Goal: Information Seeking & Learning: Learn about a topic

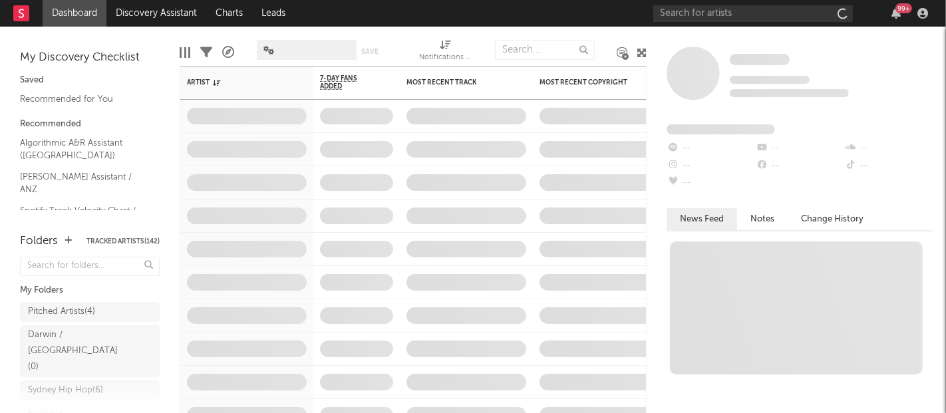
select select "recorded_music"
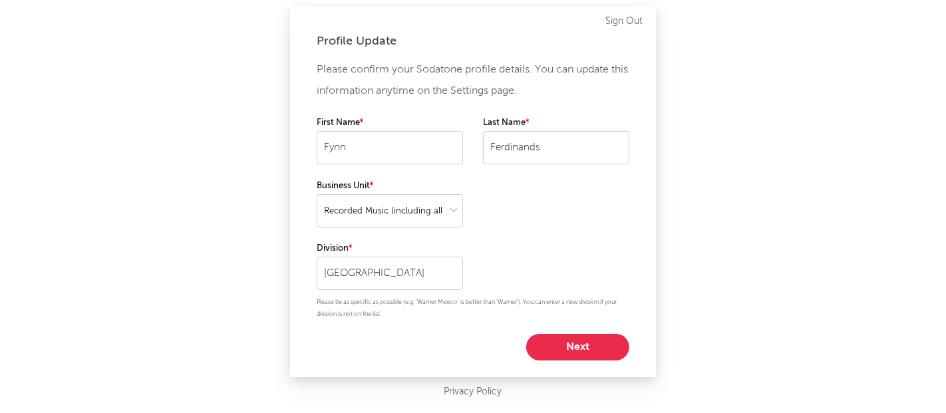
click at [588, 344] on button "Next" at bounding box center [577, 347] width 103 height 27
select select "assistant_coordinator"
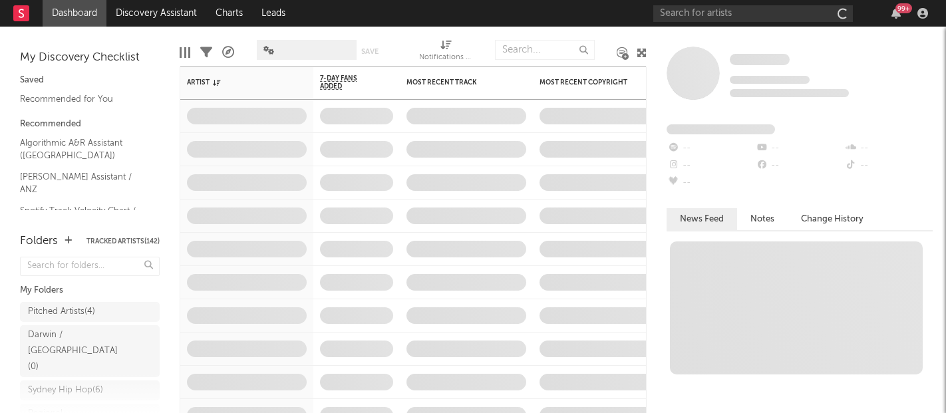
select select "assistant_coordinator"
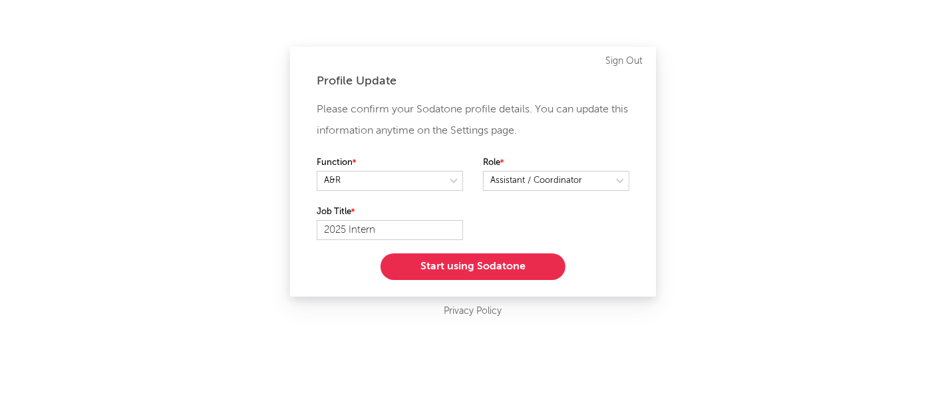
click at [507, 269] on button "Start using Sodatone" at bounding box center [472, 266] width 185 height 27
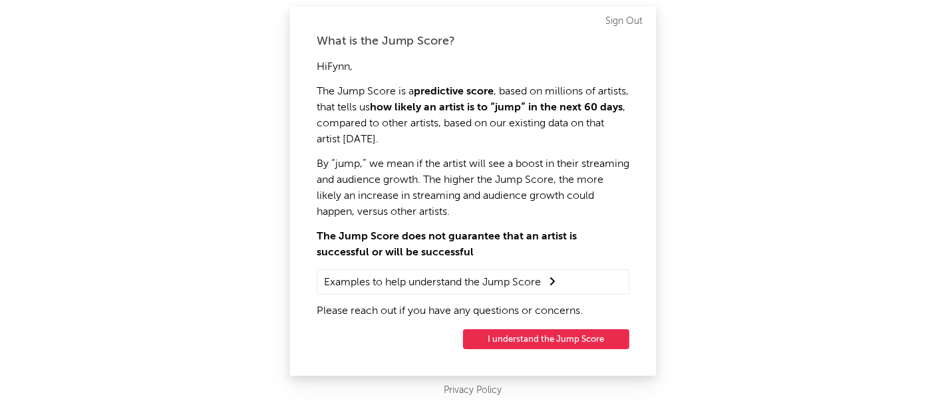
click at [511, 343] on button "I understand the Jump Score" at bounding box center [546, 339] width 166 height 20
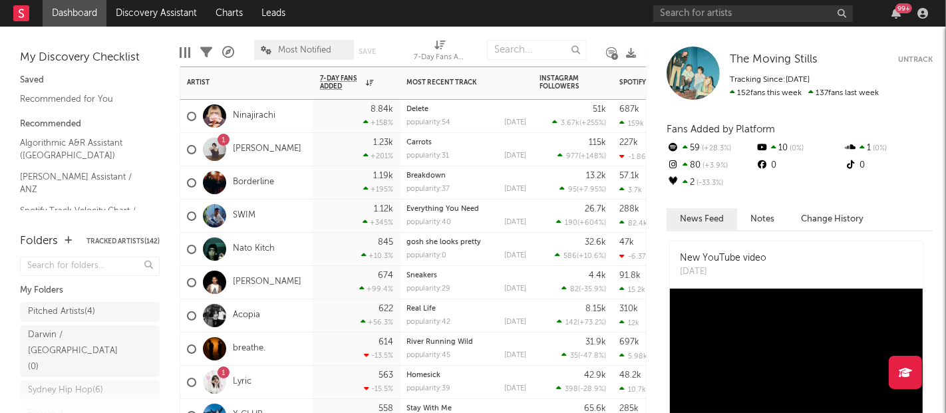
click at [389, 147] on div "1.23k" at bounding box center [383, 142] width 20 height 9
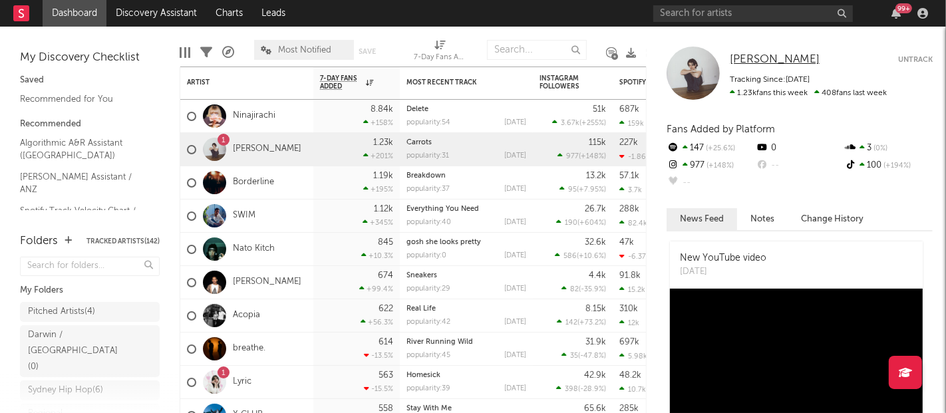
click at [761, 59] on span "[PERSON_NAME]" at bounding box center [775, 59] width 90 height 11
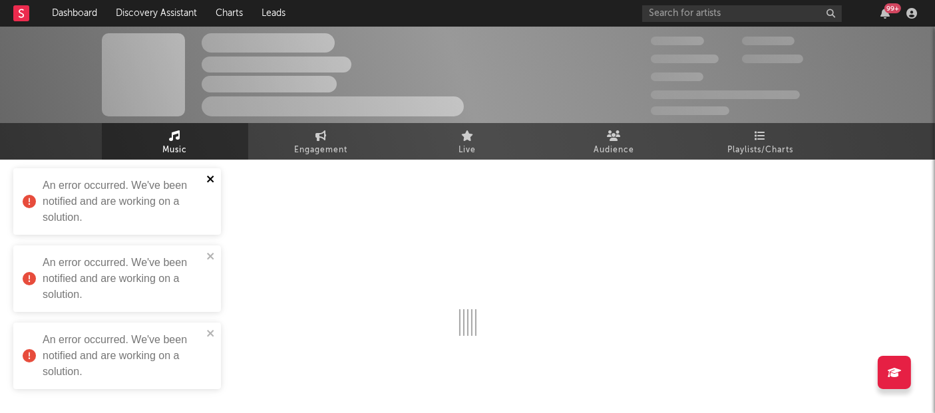
click at [207, 180] on icon "close" at bounding box center [210, 179] width 9 height 11
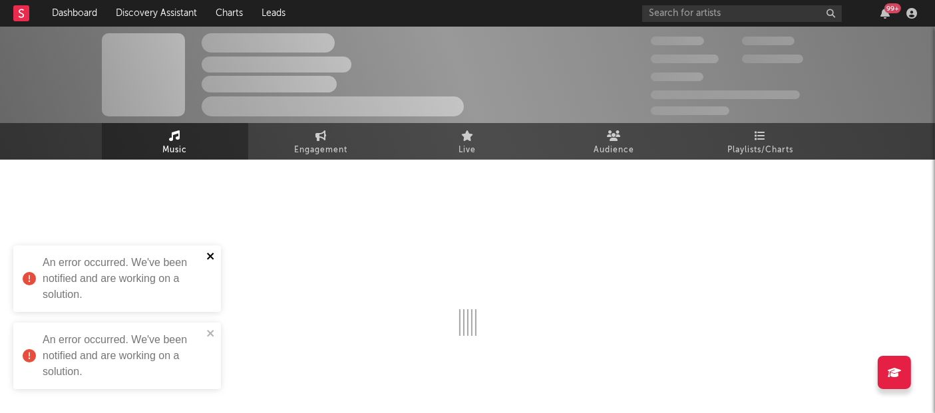
click at [210, 253] on icon "close" at bounding box center [210, 256] width 9 height 11
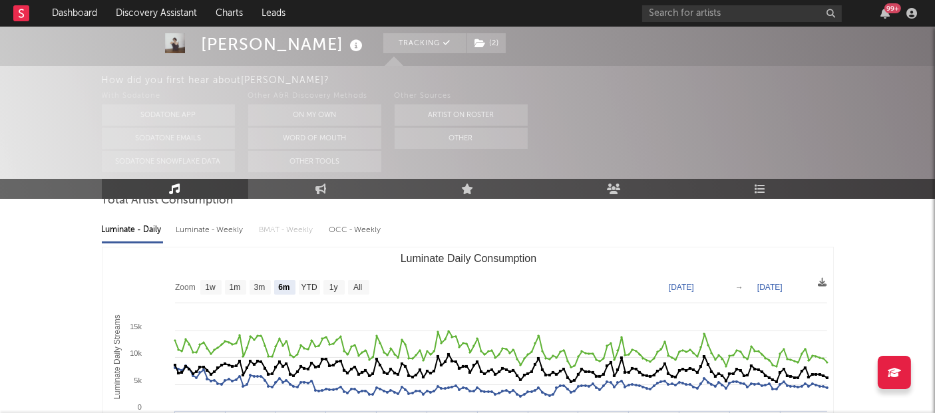
scroll to position [54, 0]
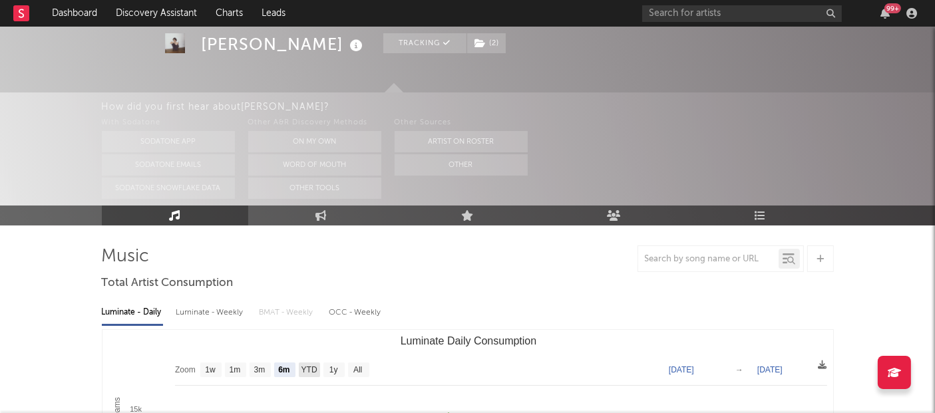
click at [308, 369] on text "YTD" at bounding box center [309, 370] width 16 height 9
select select "YTD"
type input "[DATE]"
click at [325, 367] on rect "Luminate Daily Consumption" at bounding box center [333, 370] width 21 height 15
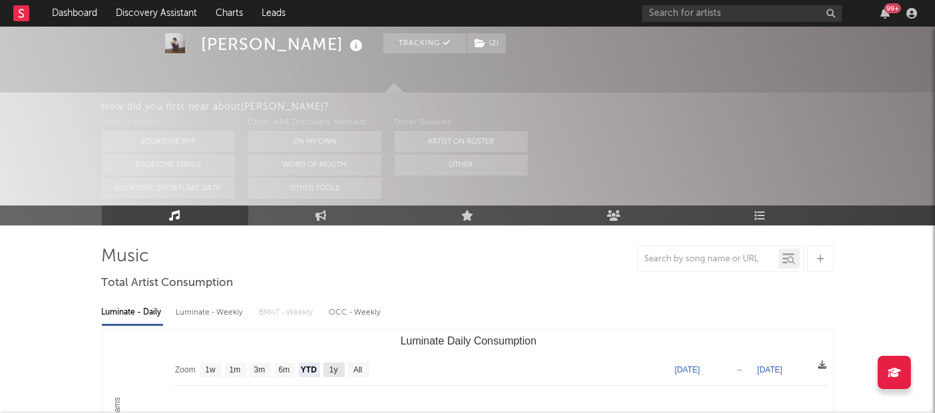
click at [325, 367] on rect "Luminate Daily Consumption" at bounding box center [333, 370] width 21 height 15
select select "1y"
type input "2024-08-10"
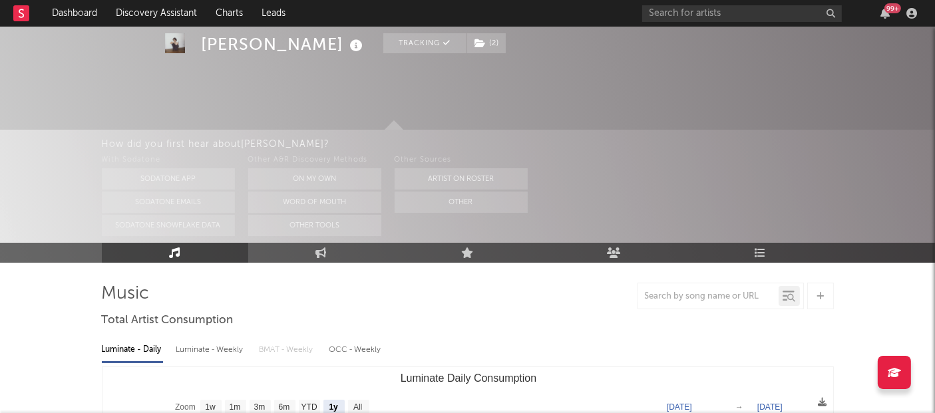
scroll to position [0, 0]
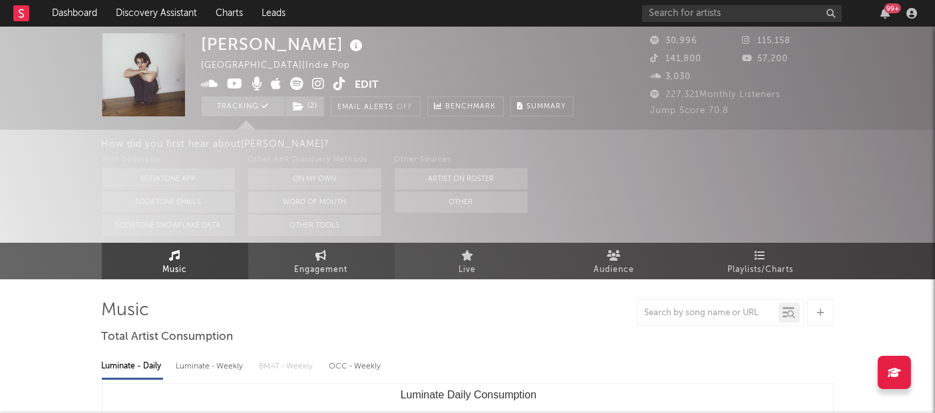
click at [313, 269] on span "Engagement" at bounding box center [321, 270] width 53 height 16
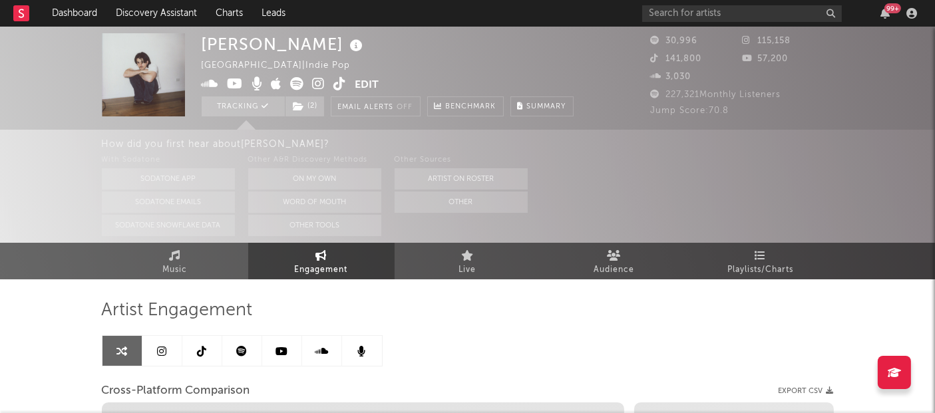
select select "1w"
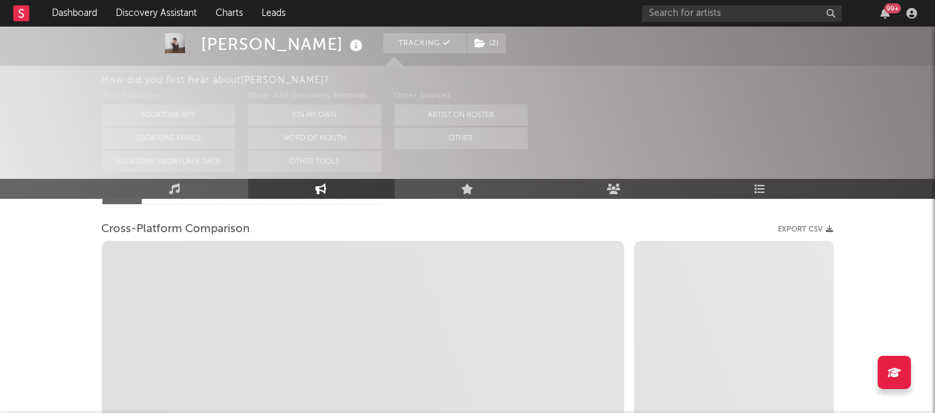
scroll to position [162, 0]
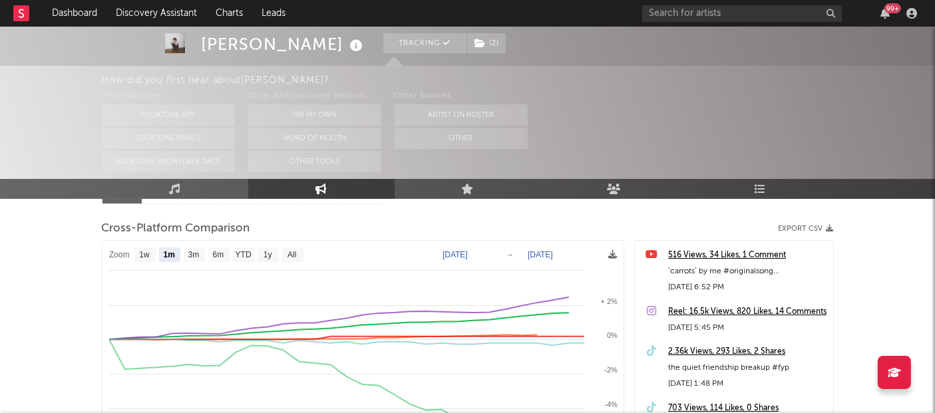
click at [314, 268] on rect at bounding box center [363, 415] width 522 height 349
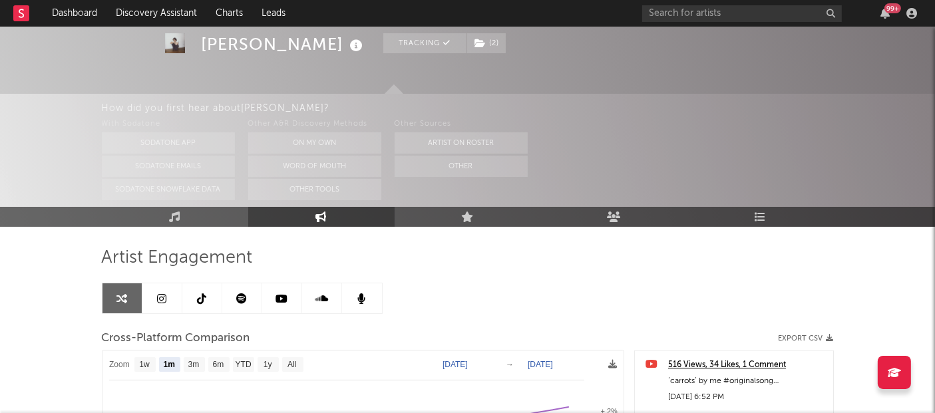
scroll to position [51, 0]
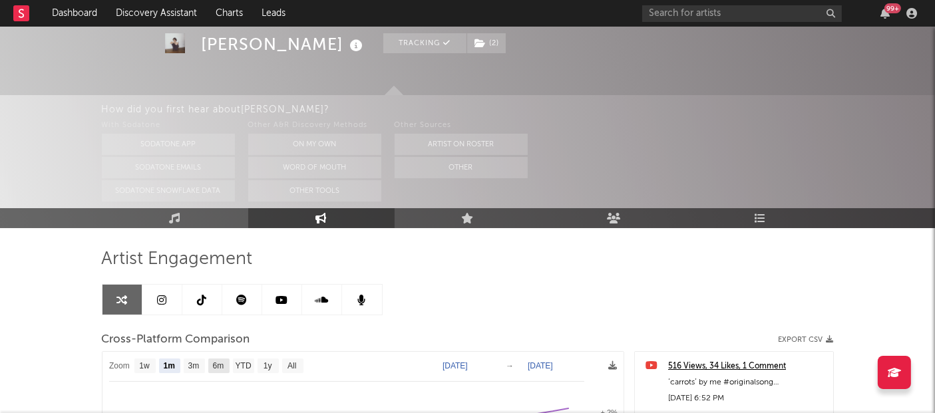
click at [216, 365] on text "6m" at bounding box center [217, 366] width 11 height 9
select select "6m"
type input "[DATE]"
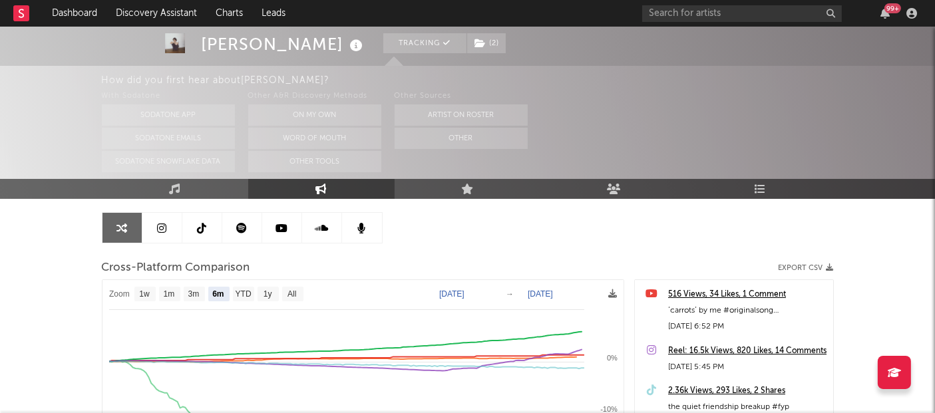
scroll to position [122, 0]
click at [268, 295] on text "1y" at bounding box center [267, 295] width 9 height 9
select select "1y"
type input "2024-08-13"
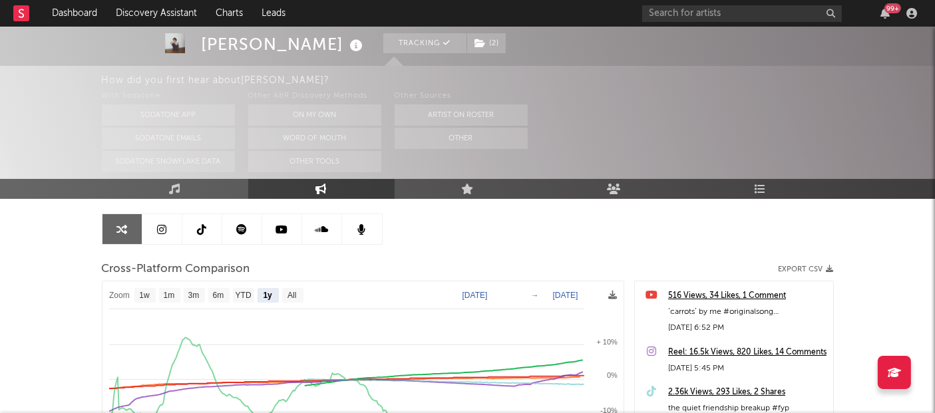
select select "1y"
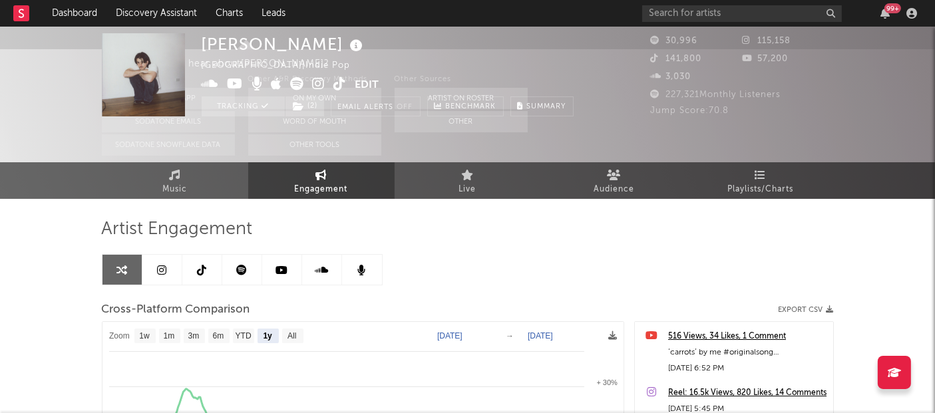
scroll to position [0, 0]
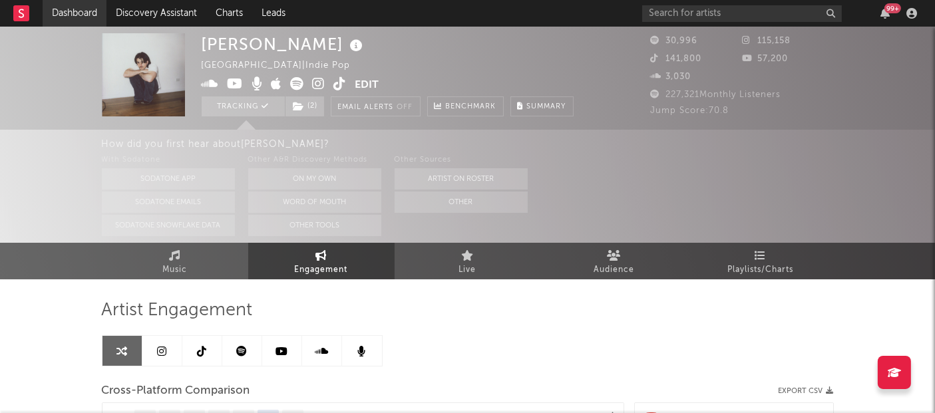
click at [76, 12] on link "Dashboard" at bounding box center [75, 13] width 64 height 27
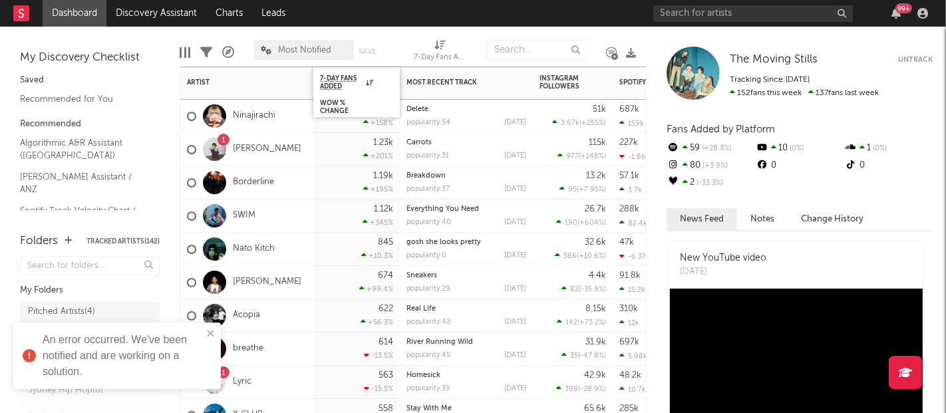
click at [396, 80] on div "7-Day Fans Added" at bounding box center [356, 82] width 86 height 30
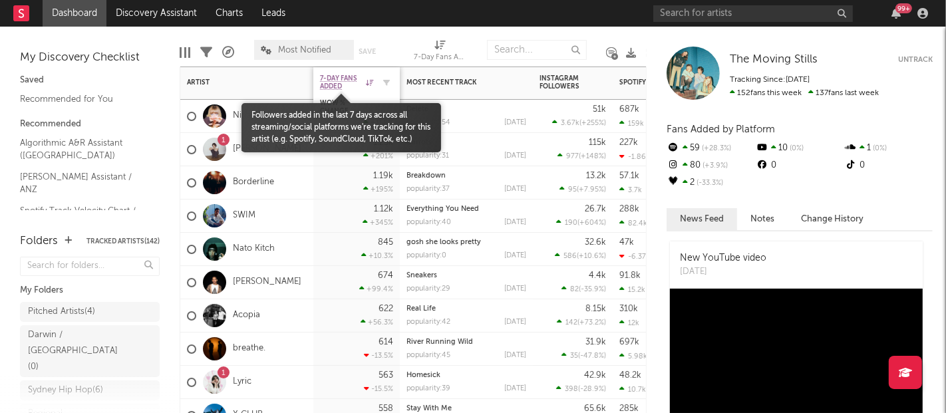
click at [342, 77] on span "7-Day Fans Added" at bounding box center [341, 83] width 43 height 16
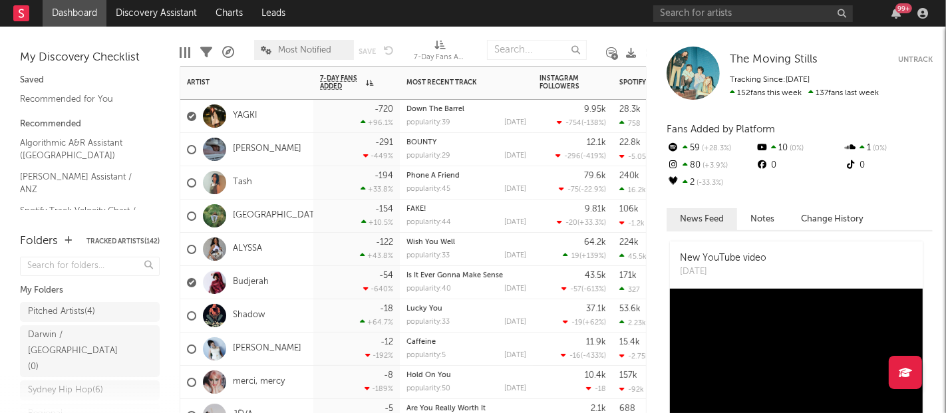
click at [311, 120] on div "YAGKI" at bounding box center [246, 116] width 133 height 33
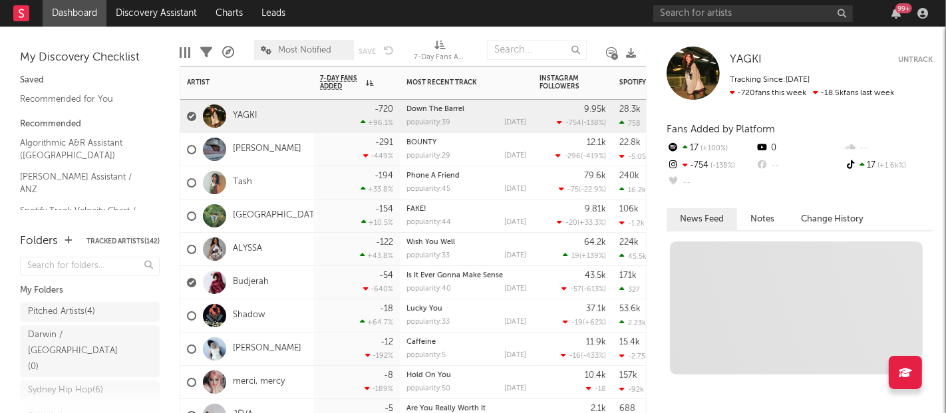
click at [377, 108] on div "-720" at bounding box center [384, 109] width 19 height 9
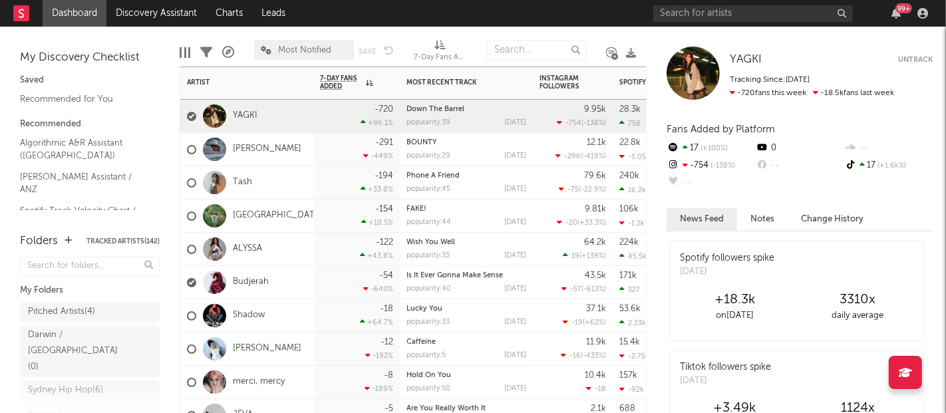
click at [366, 126] on icon at bounding box center [363, 122] width 5 height 8
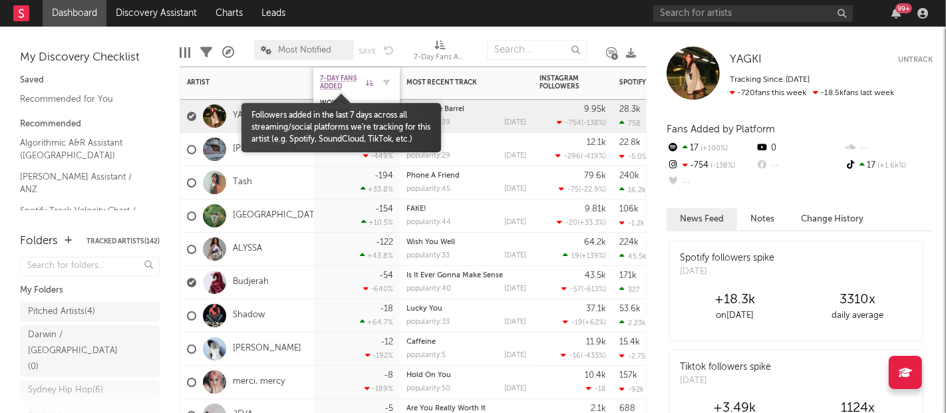
click at [358, 88] on span "7-Day Fans Added" at bounding box center [341, 83] width 43 height 16
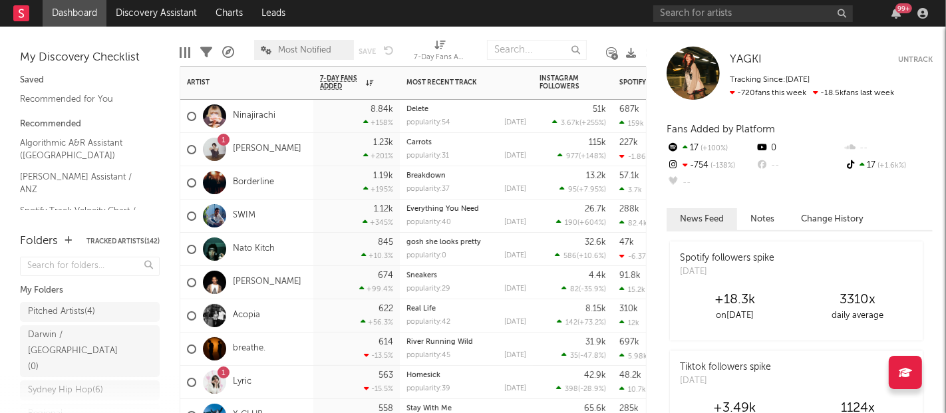
click at [464, 249] on div "gosh she looks pretty popularity: 0 2025-07-23" at bounding box center [466, 249] width 120 height 33
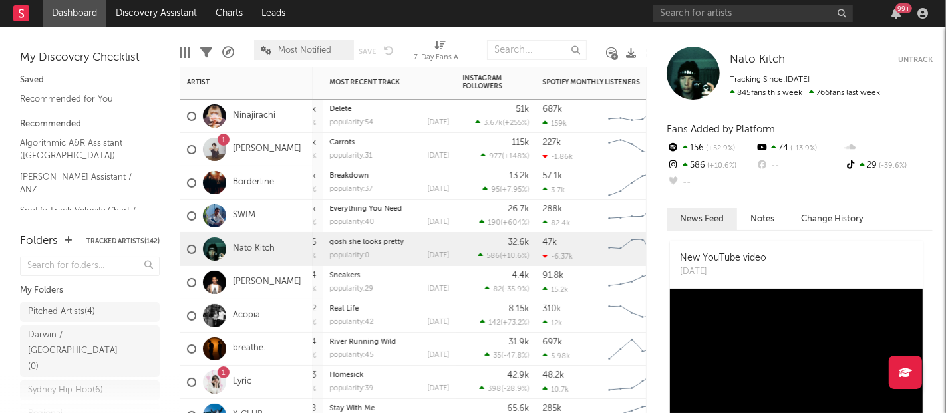
click at [535, 194] on div "57.1k 3.7k Created with Highcharts 10.3.3 Chart title" at bounding box center [601, 182] width 133 height 33
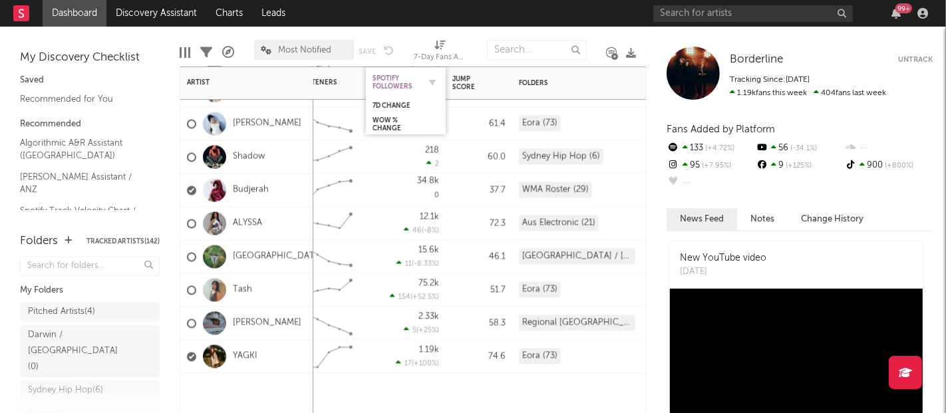
click at [404, 86] on div "Spotify Followers" at bounding box center [396, 83] width 47 height 16
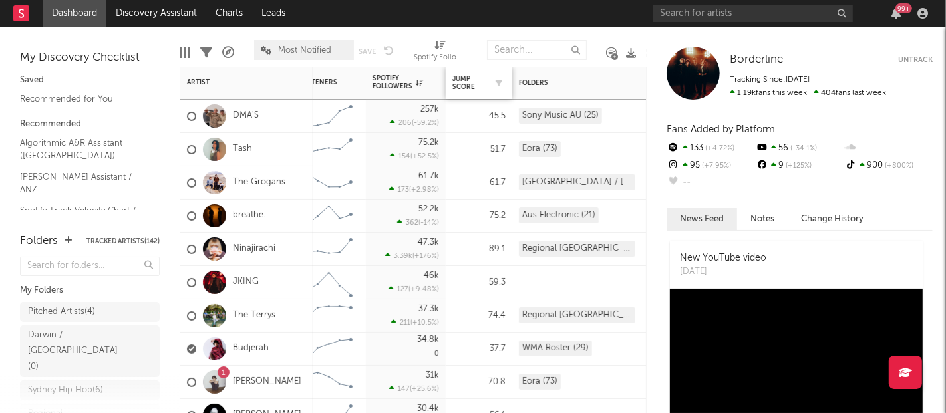
click at [477, 69] on div "Jump Score" at bounding box center [478, 83] width 53 height 28
click at [477, 79] on div "Jump Score" at bounding box center [468, 83] width 33 height 16
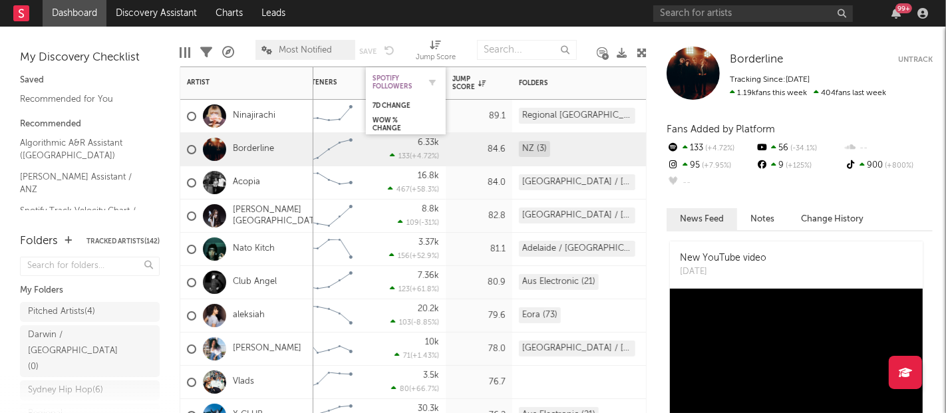
click at [388, 86] on div "Spotify Followers" at bounding box center [396, 83] width 47 height 16
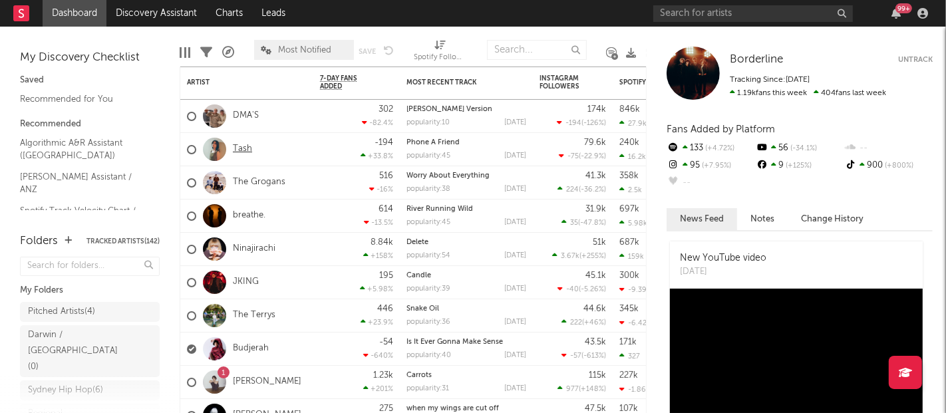
click at [237, 147] on link "Tash" at bounding box center [242, 149] width 19 height 11
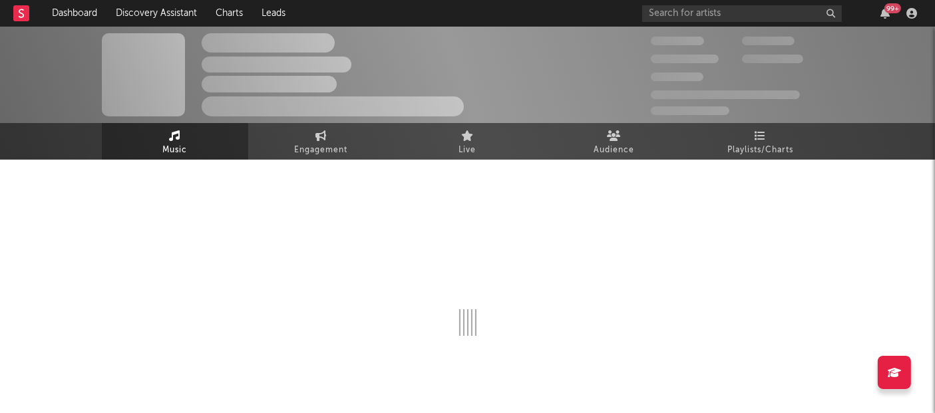
select select "6m"
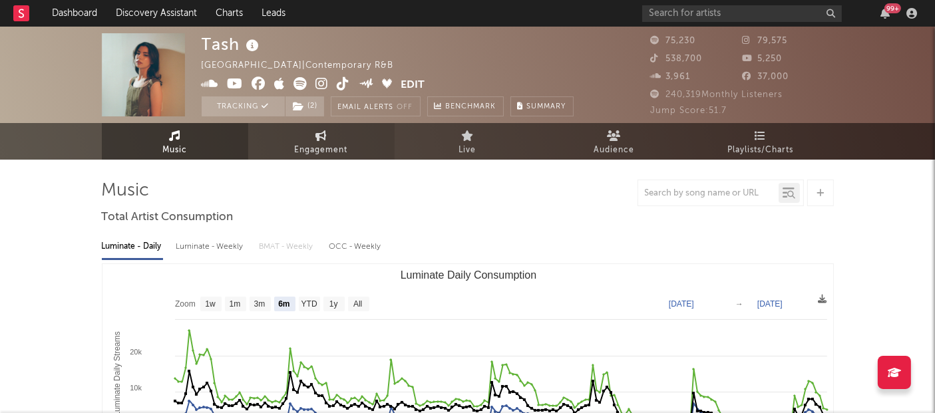
click at [296, 135] on link "Engagement" at bounding box center [321, 141] width 146 height 37
select select "1w"
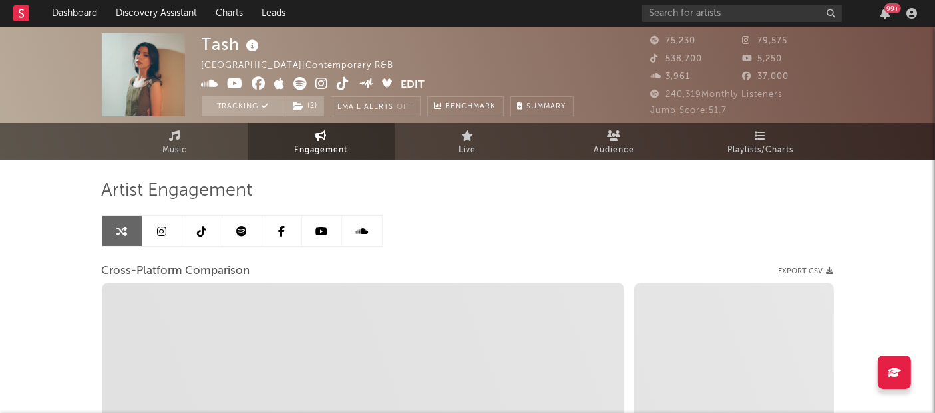
select select "1m"
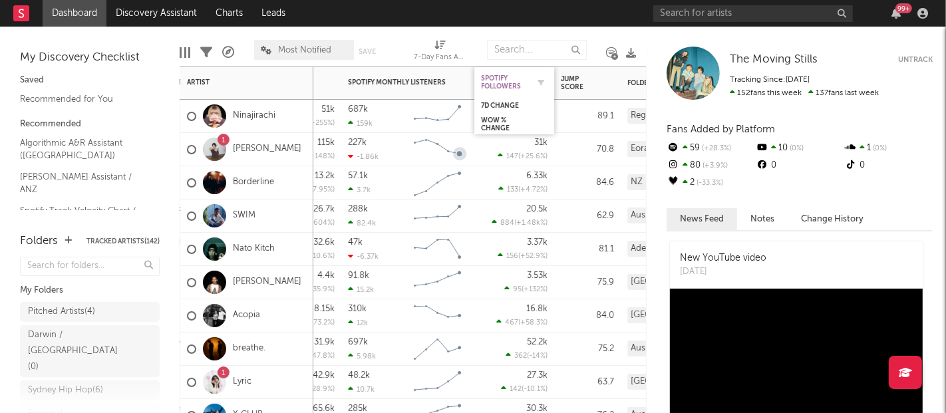
click at [490, 86] on div "Spotify Followers" at bounding box center [504, 83] width 47 height 16
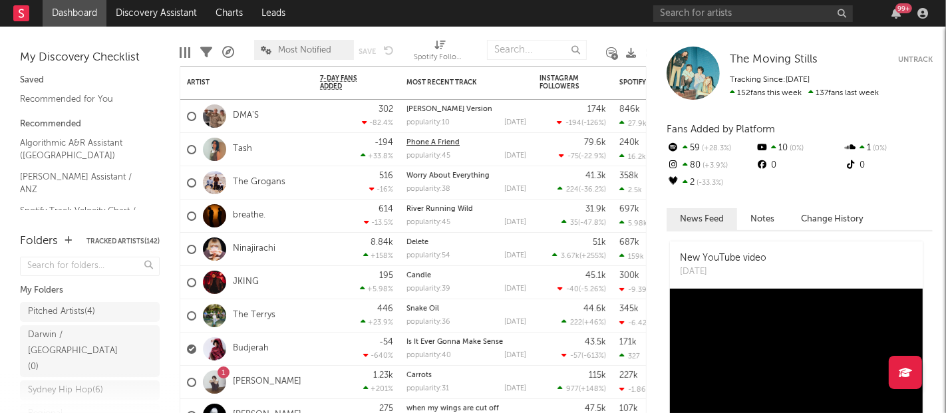
click at [432, 142] on link "Phone A Friend" at bounding box center [432, 142] width 53 height 7
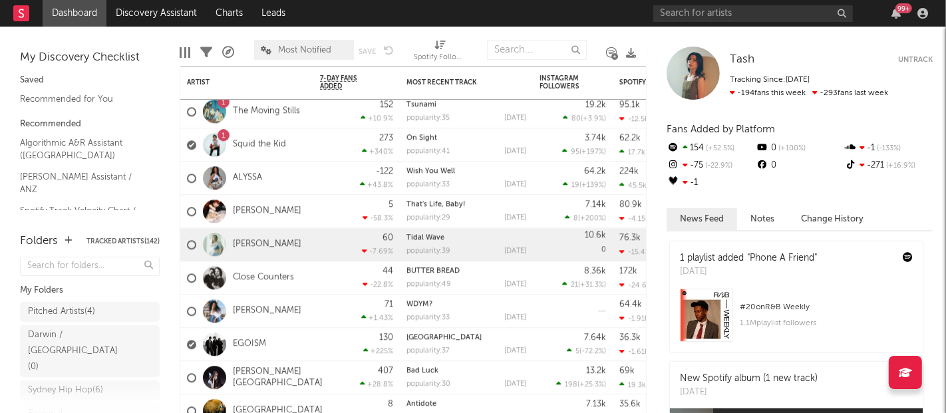
click at [283, 240] on link "[PERSON_NAME]" at bounding box center [267, 244] width 69 height 11
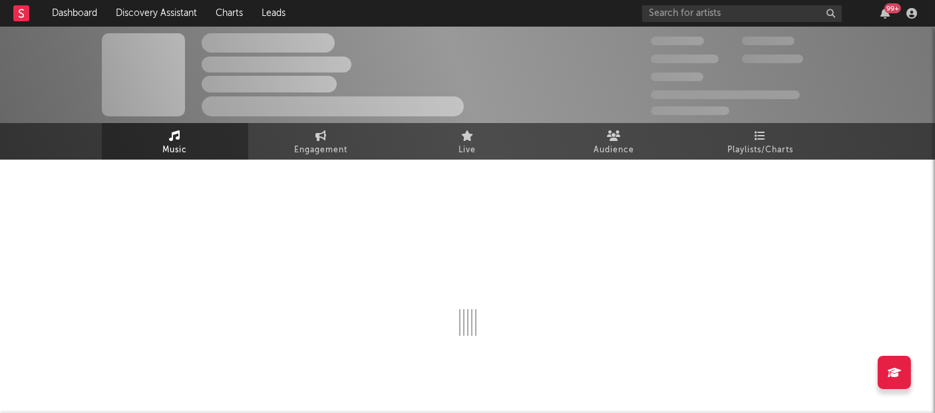
click at [24, 13] on rect at bounding box center [21, 13] width 16 height 16
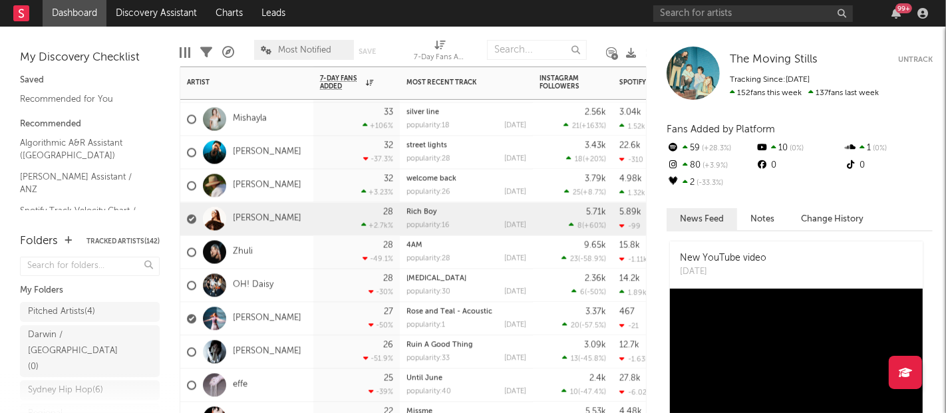
click at [322, 231] on div "28 +2.7k %" at bounding box center [356, 218] width 73 height 33
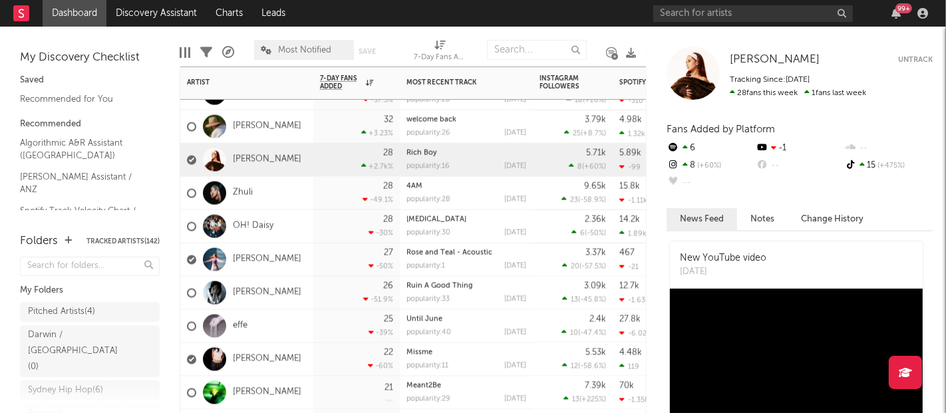
click at [297, 244] on div "[PERSON_NAME]" at bounding box center [246, 259] width 133 height 33
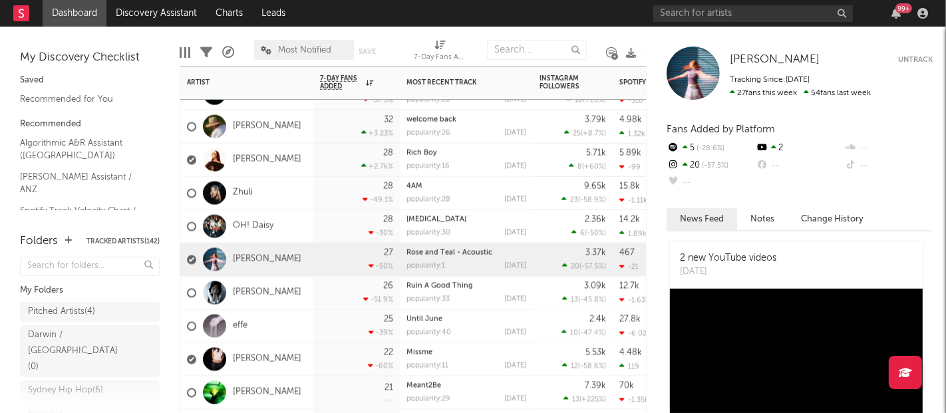
click at [291, 237] on div "OH! Daisy" at bounding box center [246, 226] width 133 height 33
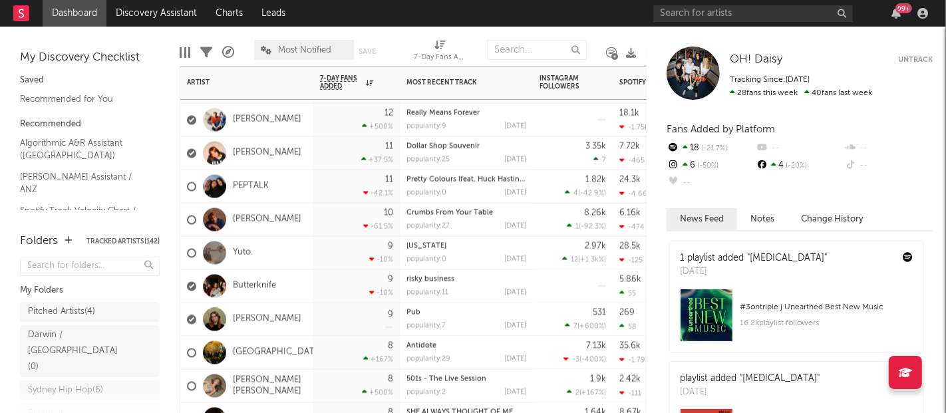
click at [306, 160] on div "[PERSON_NAME]" at bounding box center [246, 153] width 133 height 33
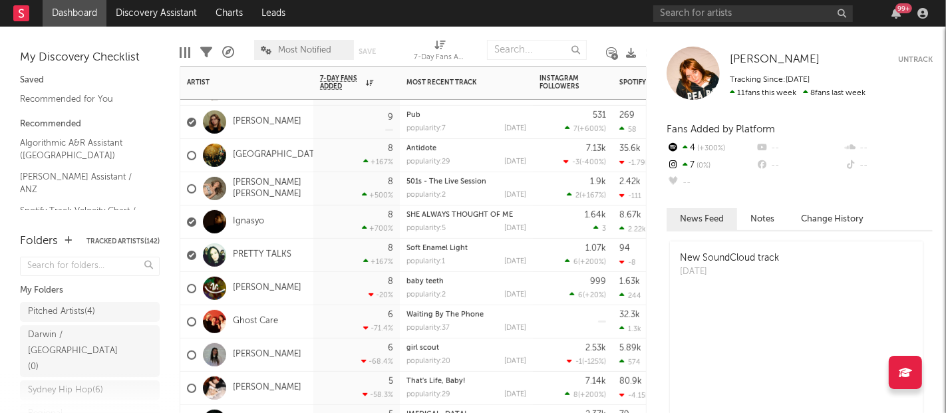
click at [376, 218] on div "8 +700 %" at bounding box center [356, 222] width 73 height 33
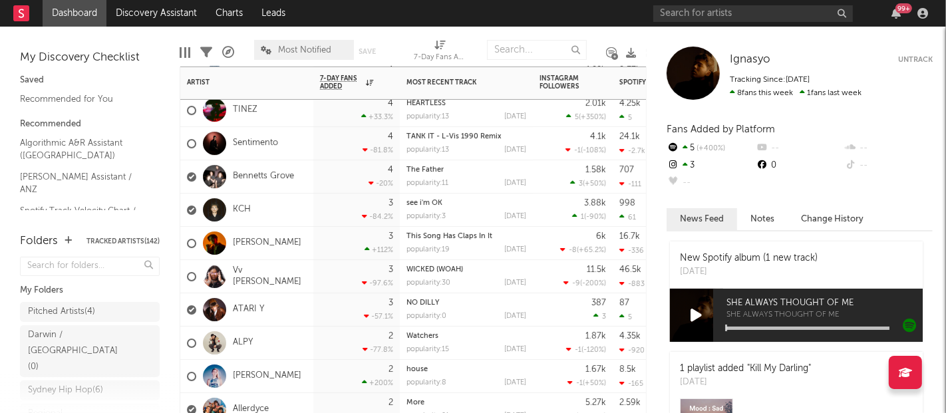
click at [374, 279] on div "-97.6 %" at bounding box center [377, 283] width 31 height 9
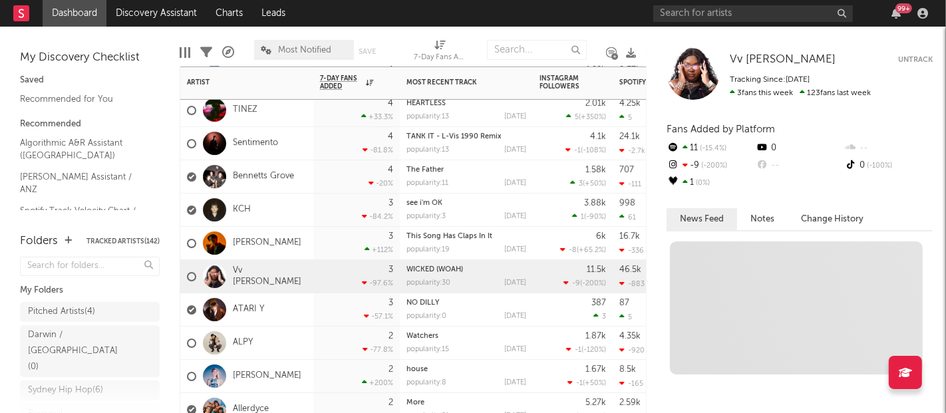
click at [374, 279] on div "-97.6 %" at bounding box center [377, 283] width 31 height 9
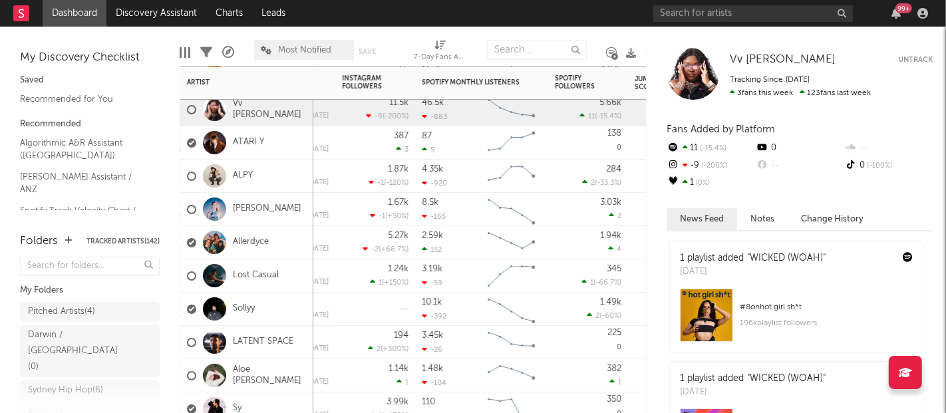
click at [484, 143] on rect "Chart title" at bounding box center [511, 142] width 59 height 33
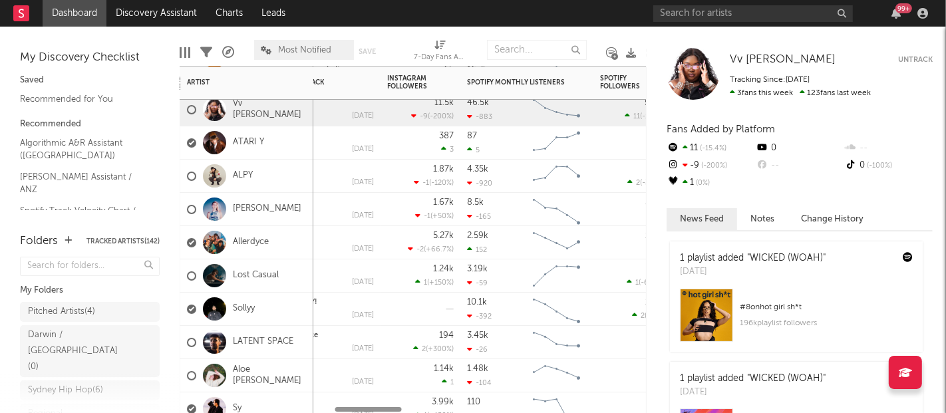
click at [424, 138] on div "387 3" at bounding box center [420, 142] width 67 height 33
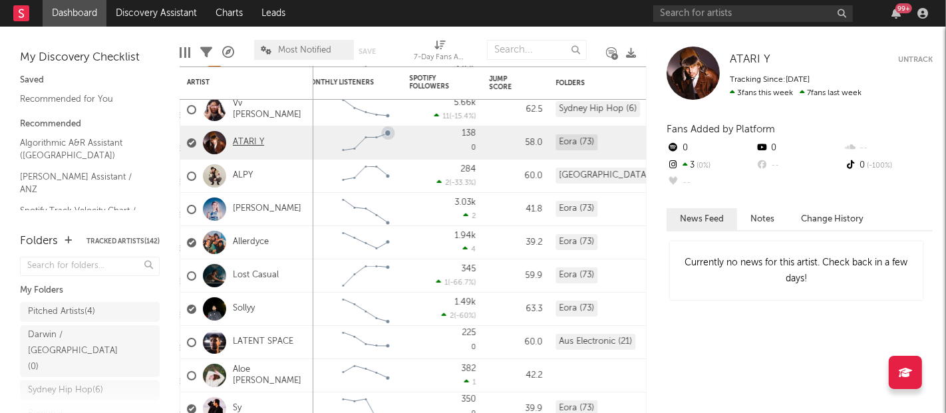
click at [239, 142] on link "ATARI Y" at bounding box center [248, 142] width 31 height 11
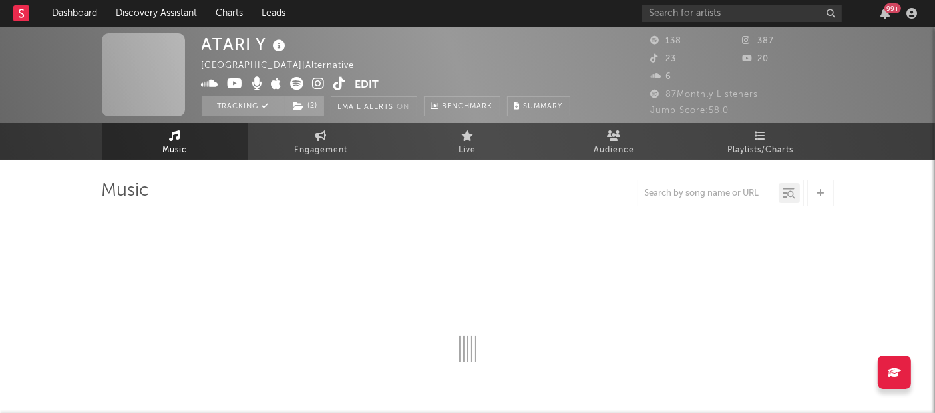
select select "1w"
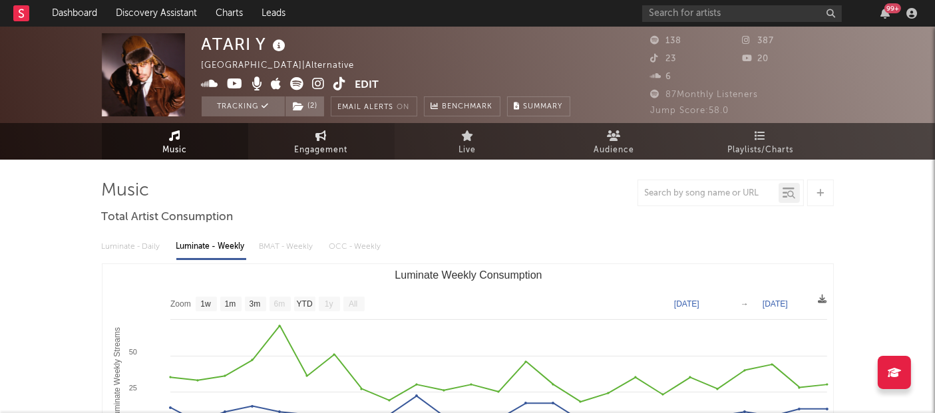
click at [311, 141] on link "Engagement" at bounding box center [321, 141] width 146 height 37
select select "1w"
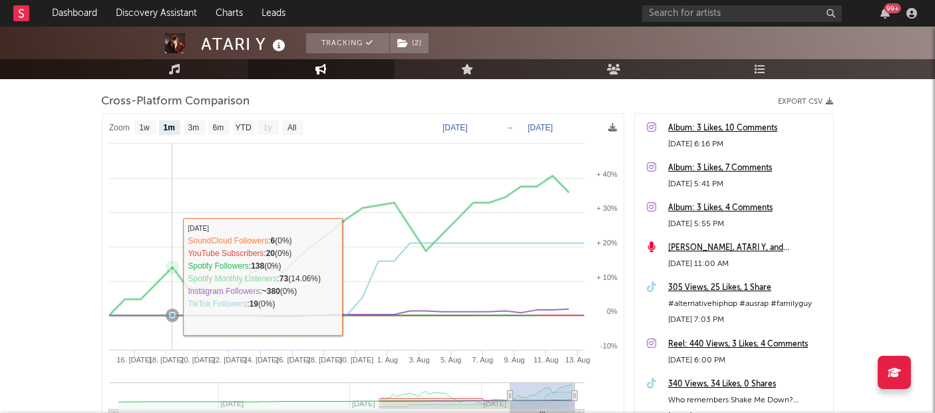
scroll to position [188, 0]
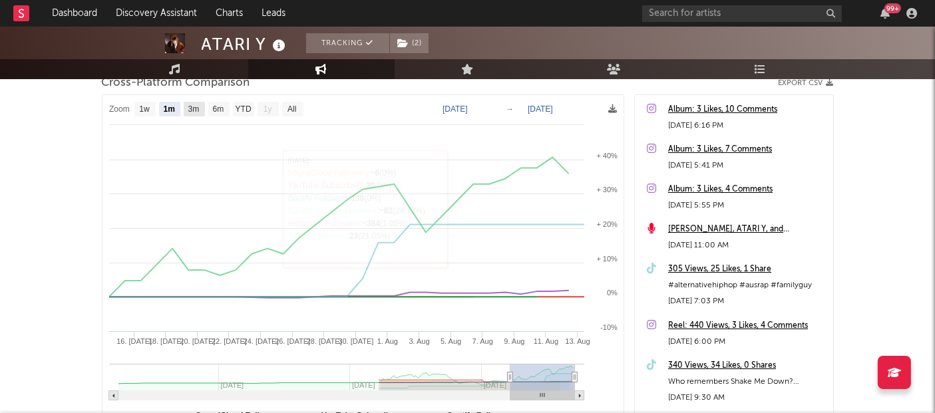
click at [199, 112] on text "3m" at bounding box center [193, 109] width 11 height 9
select select "3m"
type input "2025-05-13"
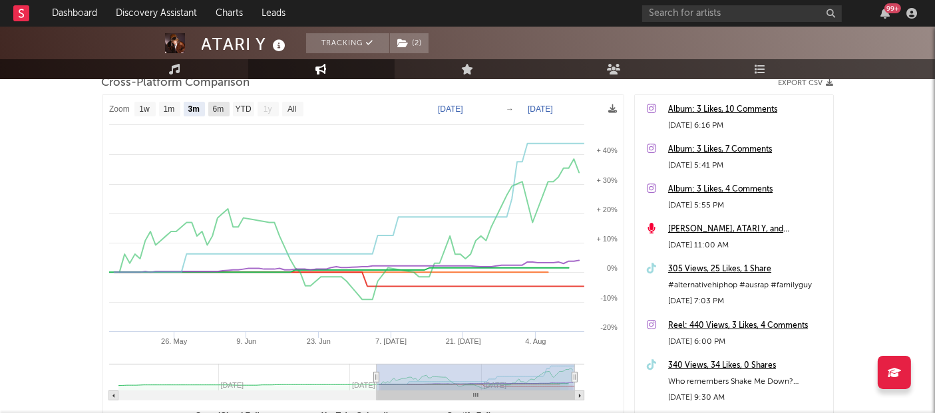
click at [219, 106] on text "6m" at bounding box center [217, 109] width 11 height 9
select select "6m"
type input "[DATE]"
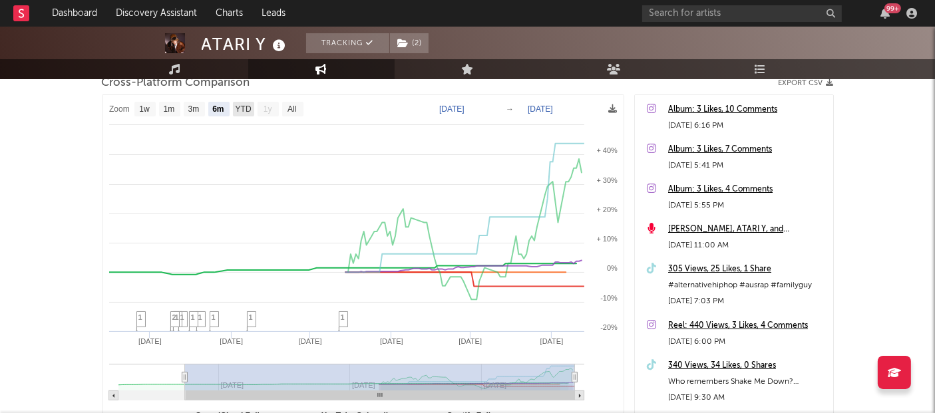
click at [239, 108] on text "YTD" at bounding box center [243, 109] width 16 height 9
select select "YTD"
type input "2025-01-13"
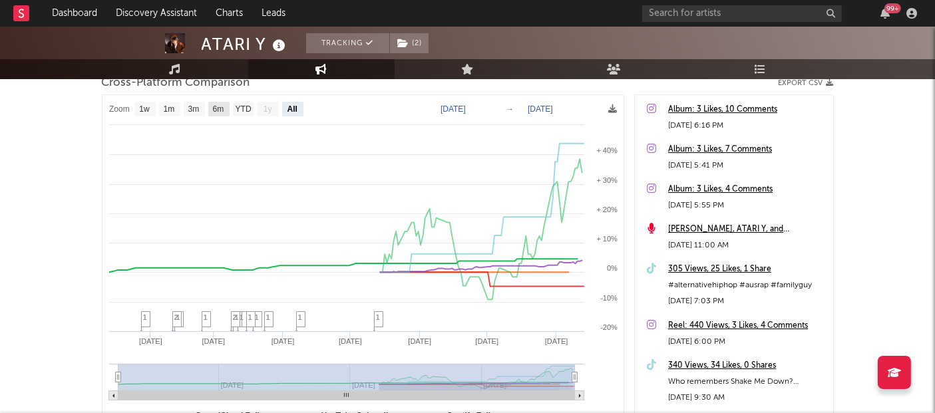
click at [218, 108] on text "6m" at bounding box center [217, 109] width 11 height 9
select select "6m"
type input "[DATE]"
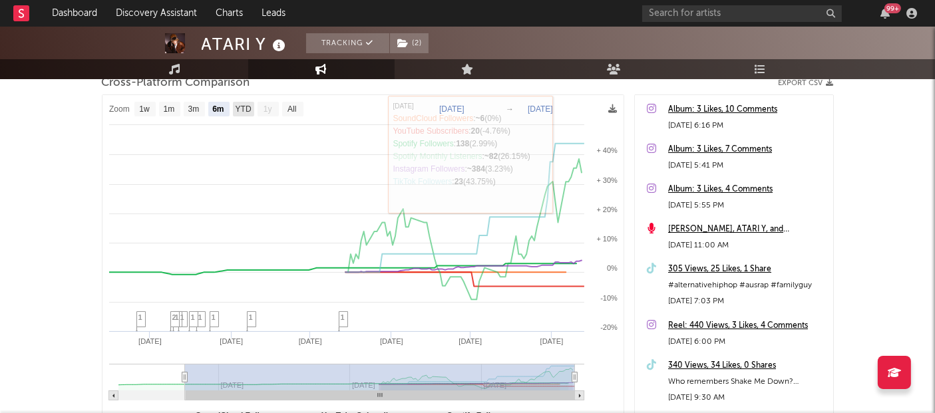
click at [235, 108] on text "YTD" at bounding box center [243, 109] width 16 height 9
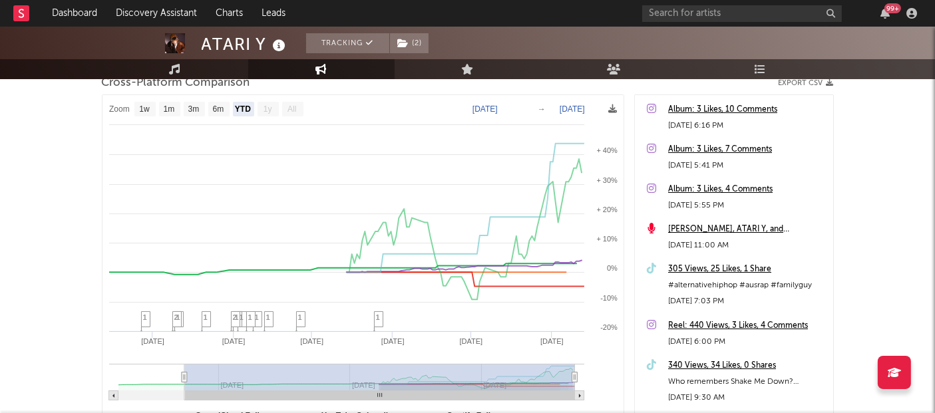
select select "YTD"
type input "2025-01-13"
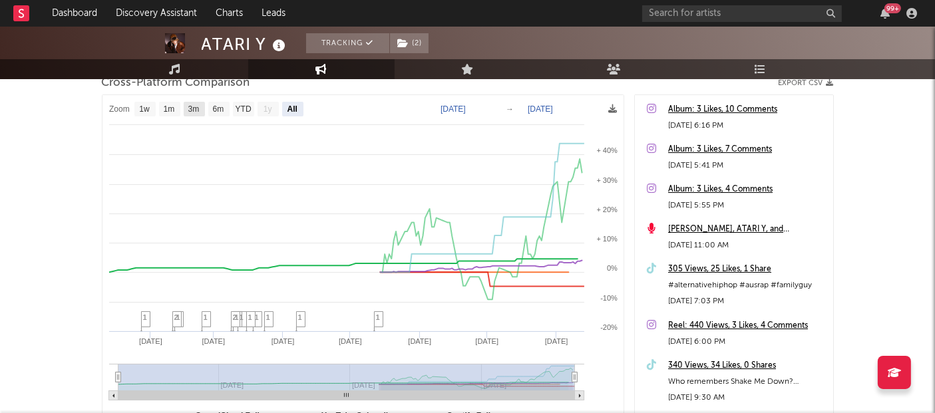
click at [204, 103] on rect at bounding box center [194, 109] width 21 height 15
select select "3m"
type input "2025-05-13"
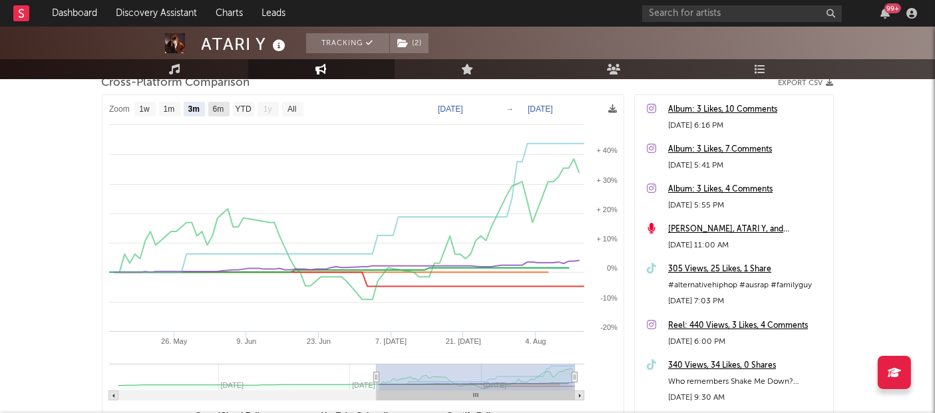
click at [216, 109] on text "6m" at bounding box center [217, 109] width 11 height 9
select select "6m"
type input "[DATE]"
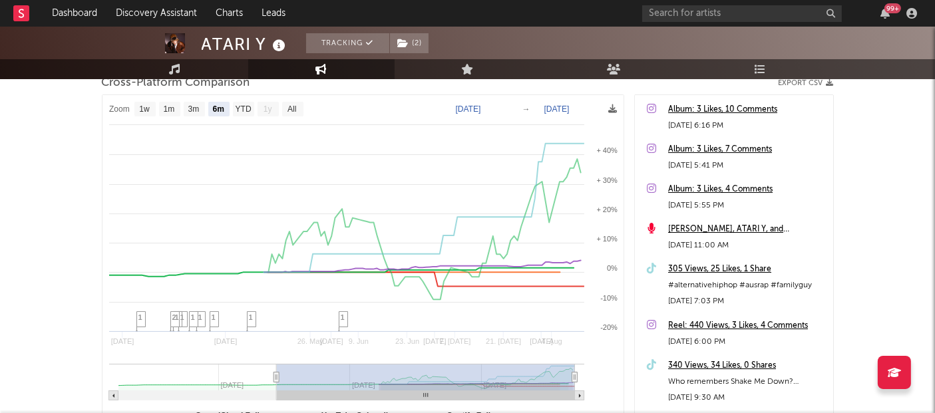
select select "6m"
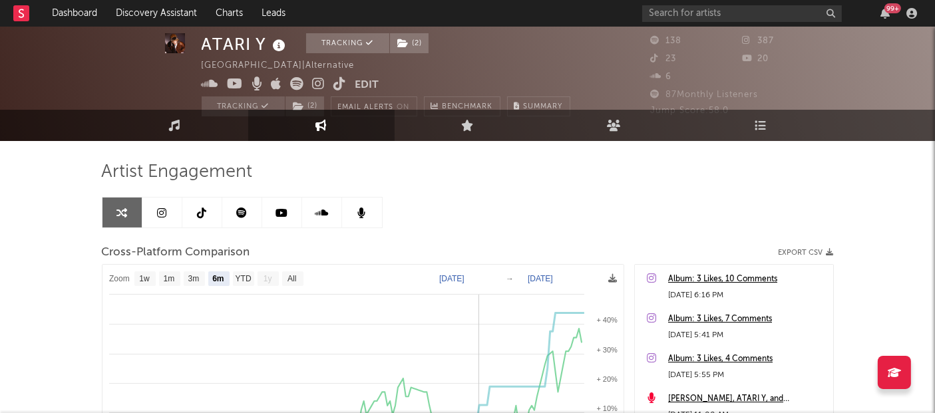
scroll to position [12, 0]
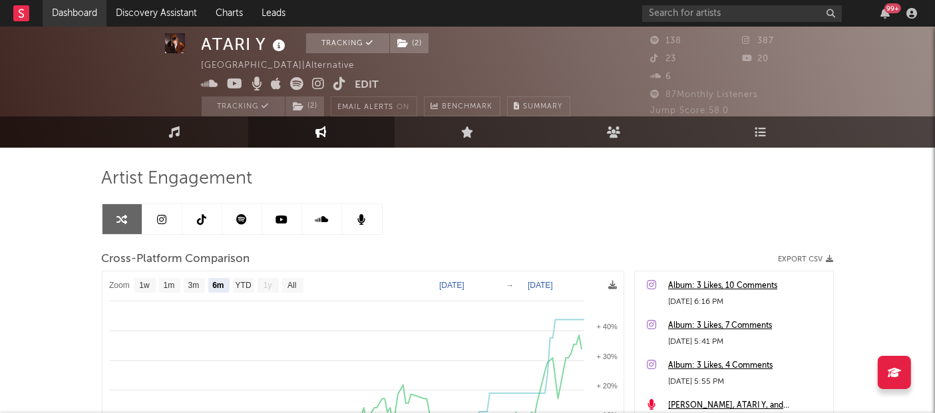
click at [74, 23] on link "Dashboard" at bounding box center [75, 13] width 64 height 27
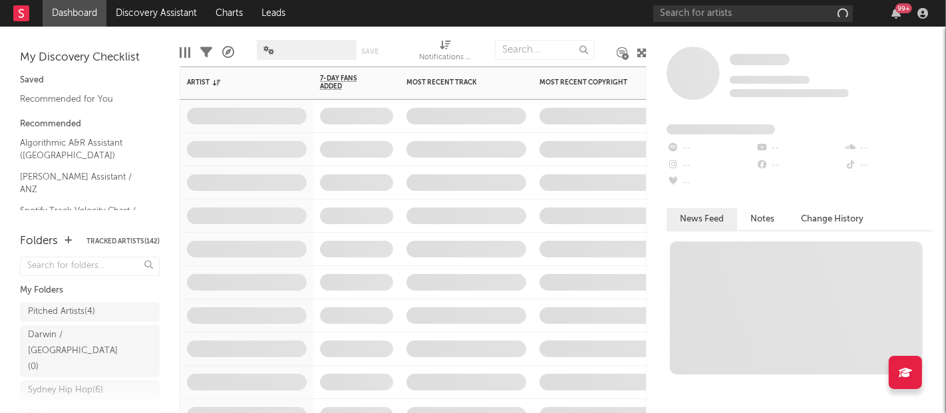
drag, startPoint x: 74, startPoint y: 23, endPoint x: 347, endPoint y: 122, distance: 290.8
click at [347, 122] on span at bounding box center [356, 116] width 86 height 33
drag, startPoint x: 347, startPoint y: 122, endPoint x: 331, endPoint y: 110, distance: 20.9
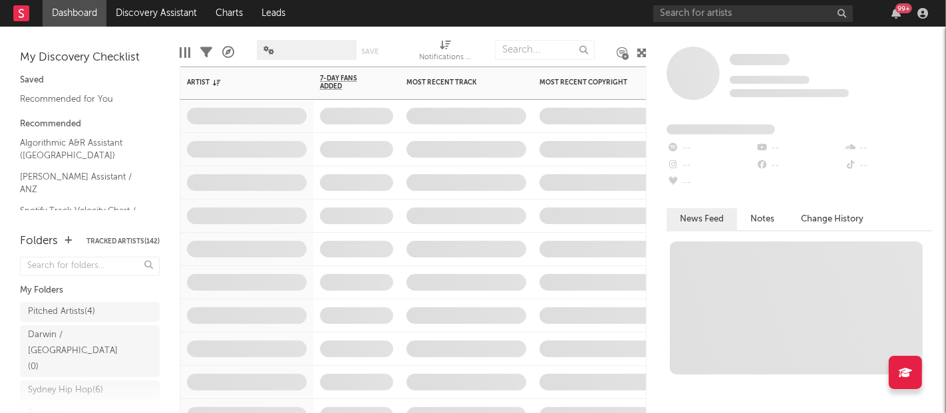
click at [331, 110] on span at bounding box center [356, 116] width 86 height 33
click at [537, 195] on span at bounding box center [599, 182] width 133 height 33
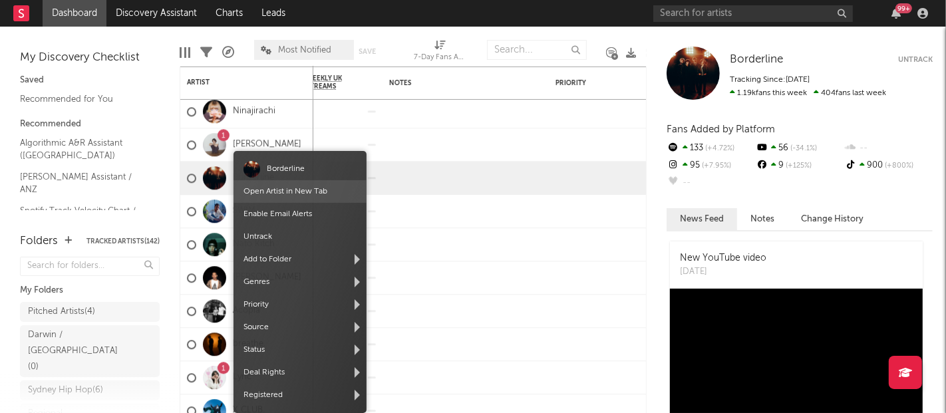
click at [271, 200] on span "Open Artist in New Tab" at bounding box center [299, 191] width 133 height 23
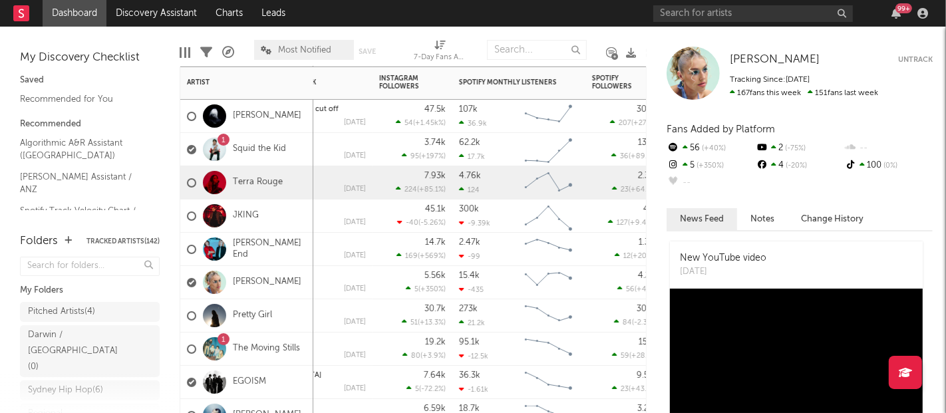
click at [404, 188] on span "224" at bounding box center [410, 189] width 13 height 7
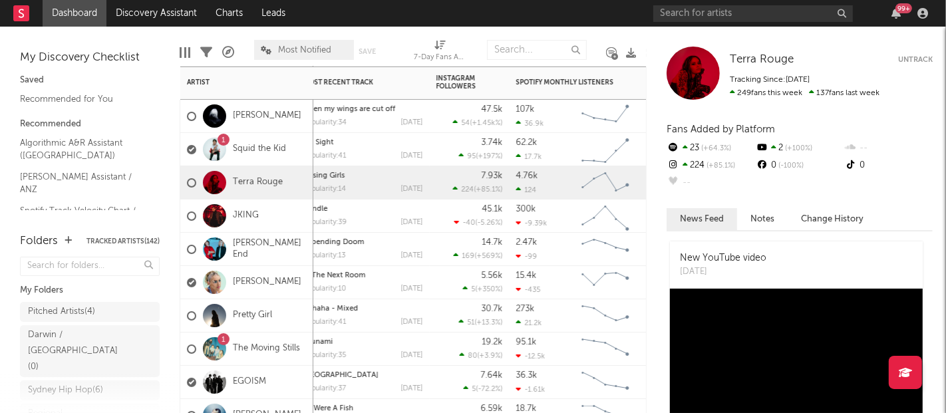
click at [413, 163] on div "On Sight popularity: 41 2025-08-01" at bounding box center [363, 149] width 120 height 33
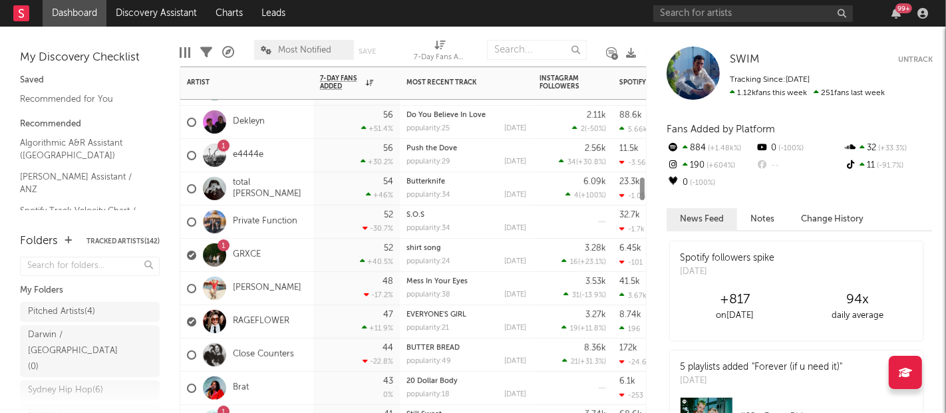
click at [251, 311] on div "RAGEFLOWER" at bounding box center [238, 321] width 102 height 39
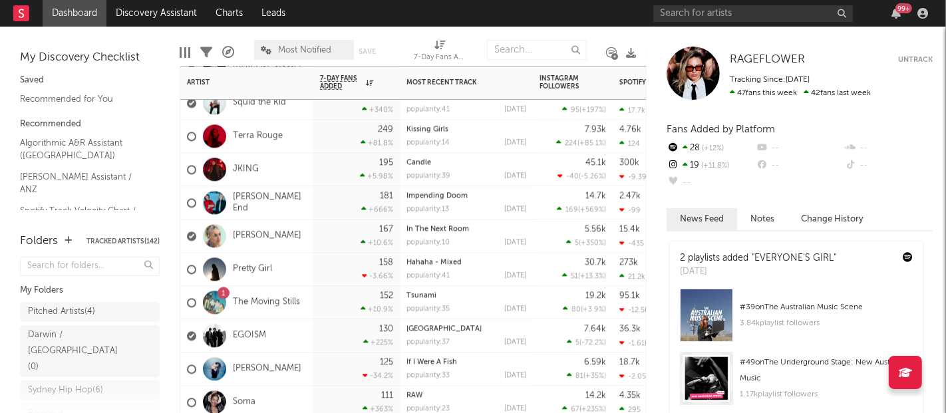
click at [264, 252] on div "Pretty Girl" at bounding box center [229, 269] width 85 height 39
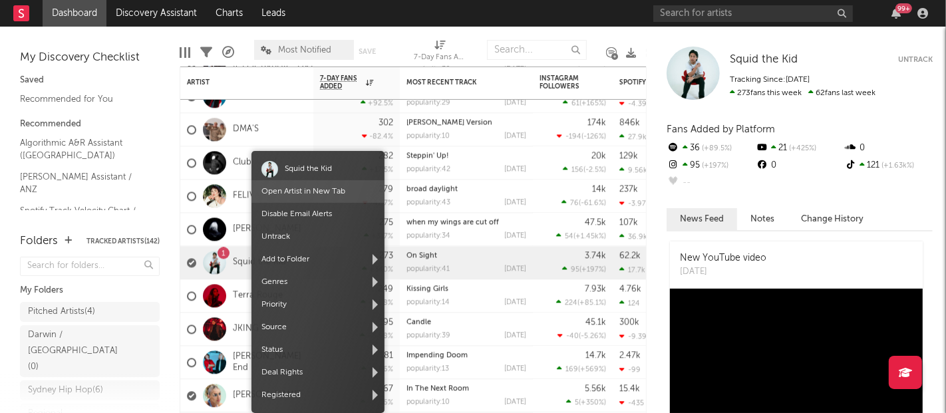
click at [292, 188] on link "Open Artist in New Tab" at bounding box center [303, 192] width 84 height 8
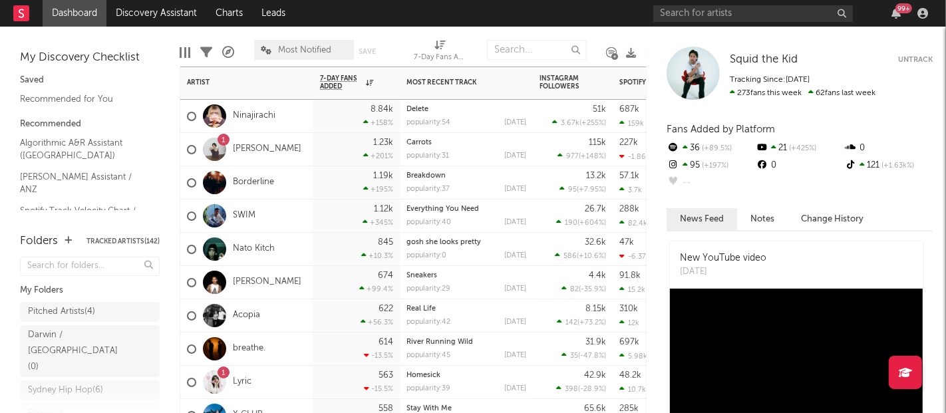
click at [397, 233] on div "845 +10.3 %" at bounding box center [356, 249] width 86 height 33
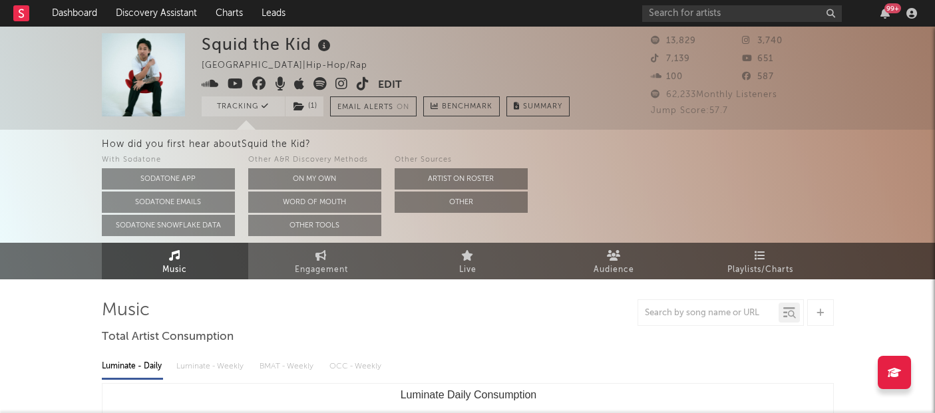
select select "6m"
click at [317, 271] on span "Engagement" at bounding box center [321, 270] width 53 height 16
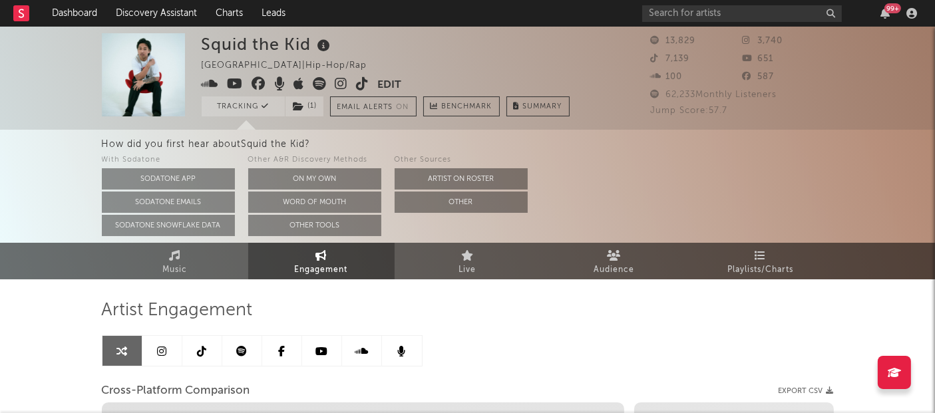
select select "1w"
click at [317, 271] on span "Engagement" at bounding box center [321, 270] width 53 height 16
drag, startPoint x: 289, startPoint y: 264, endPoint x: 269, endPoint y: 282, distance: 26.8
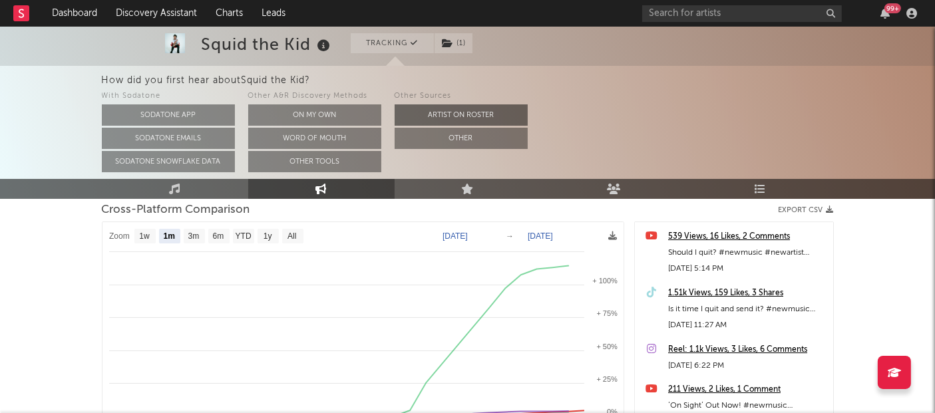
scroll to position [182, 0]
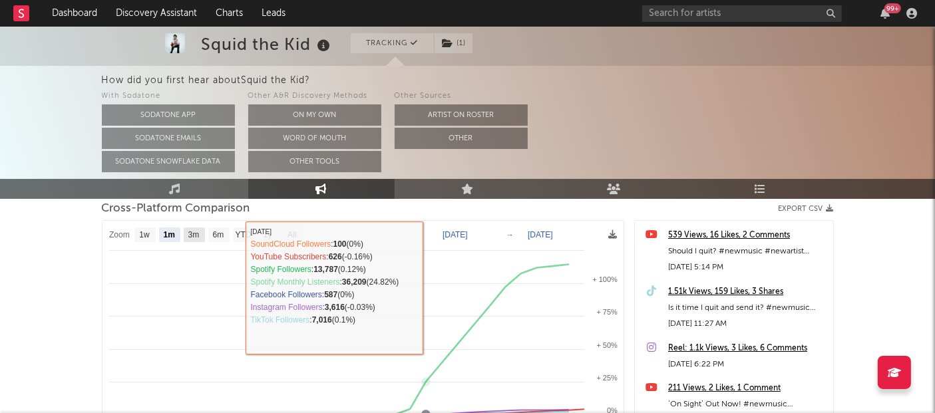
click at [200, 227] on rect at bounding box center [194, 234] width 21 height 15
select select "3m"
type input "2025-05-13"
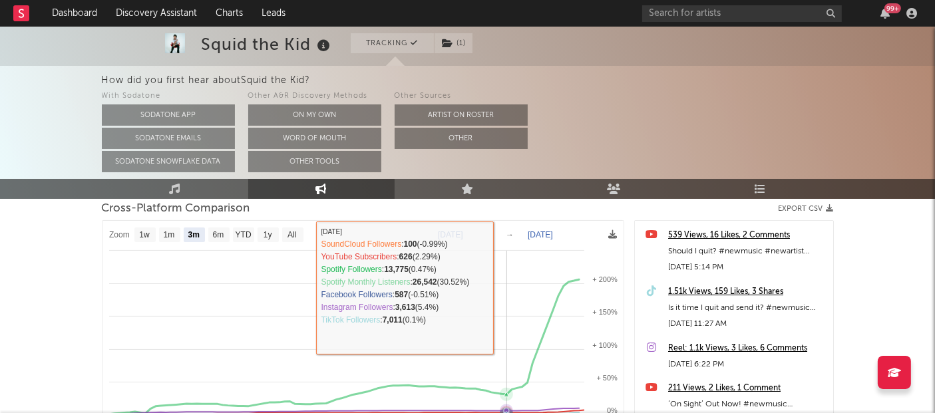
click at [507, 285] on rect at bounding box center [363, 395] width 522 height 349
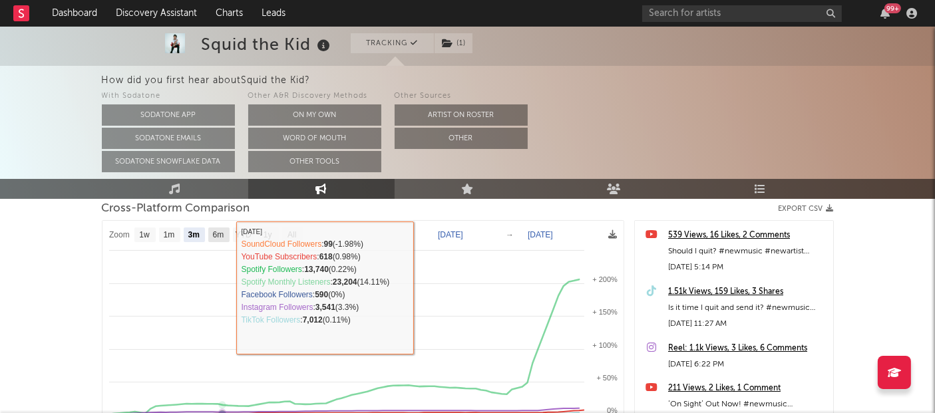
click at [216, 233] on text "6m" at bounding box center [217, 235] width 11 height 9
select select "6m"
type input "[DATE]"
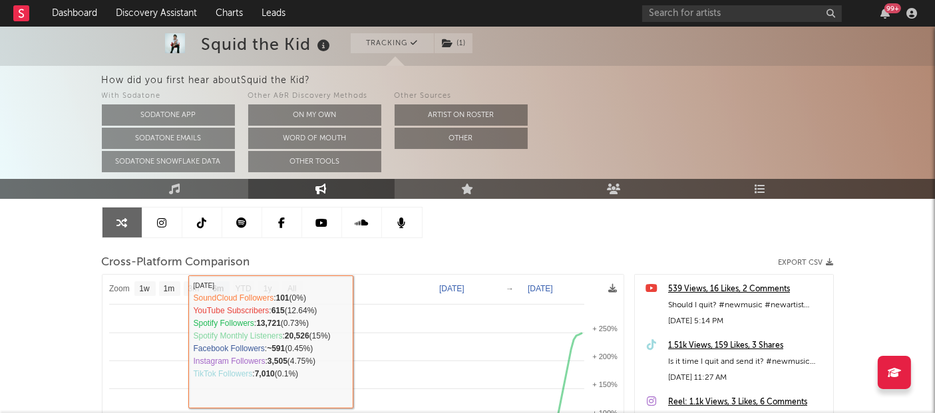
scroll to position [104, 0]
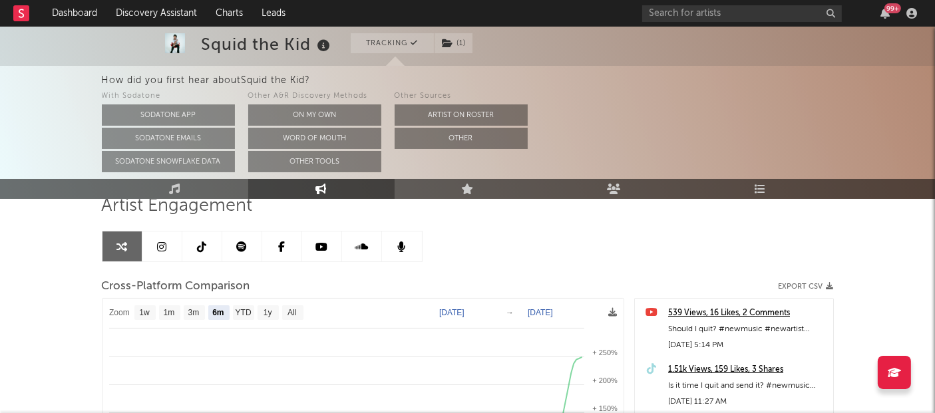
drag, startPoint x: 265, startPoint y: 311, endPoint x: 204, endPoint y: 318, distance: 61.6
click at [204, 318] on rect at bounding box center [194, 312] width 21 height 15
select select "3m"
type input "2025-05-13"
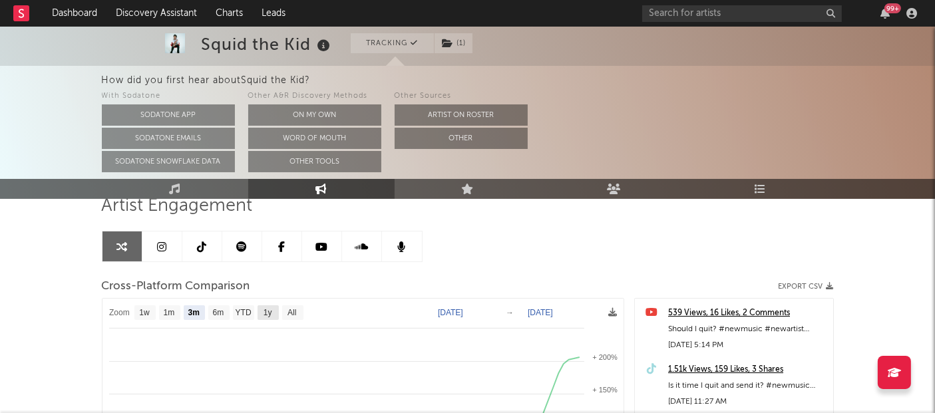
select select "1y"
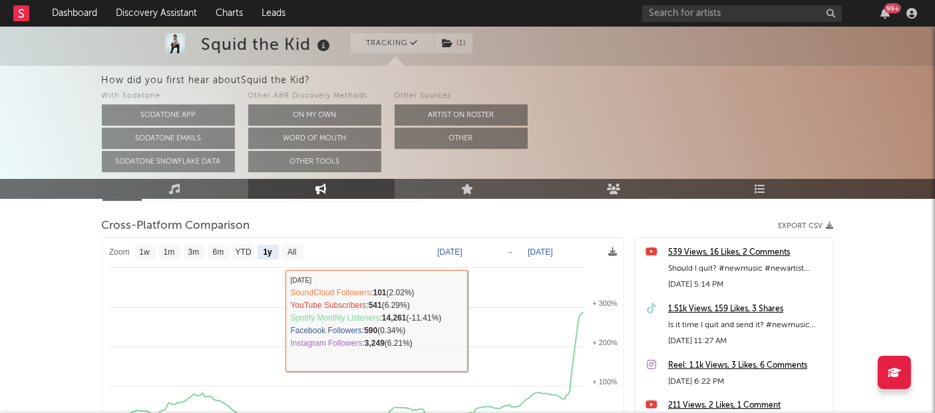
scroll to position [162, 0]
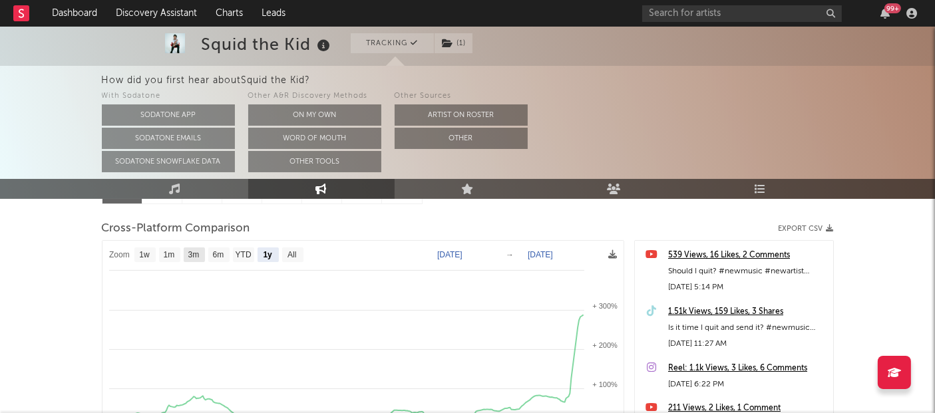
click at [188, 255] on text "3m" at bounding box center [193, 255] width 11 height 9
select select "3m"
type input "2025-05-13"
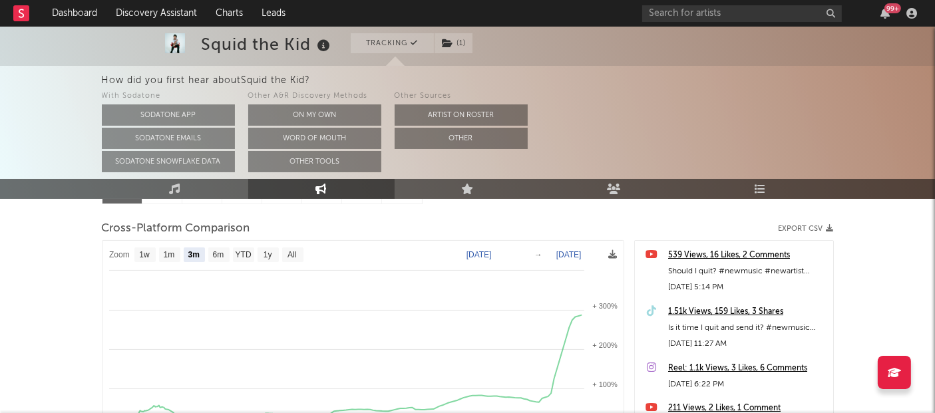
select select "3m"
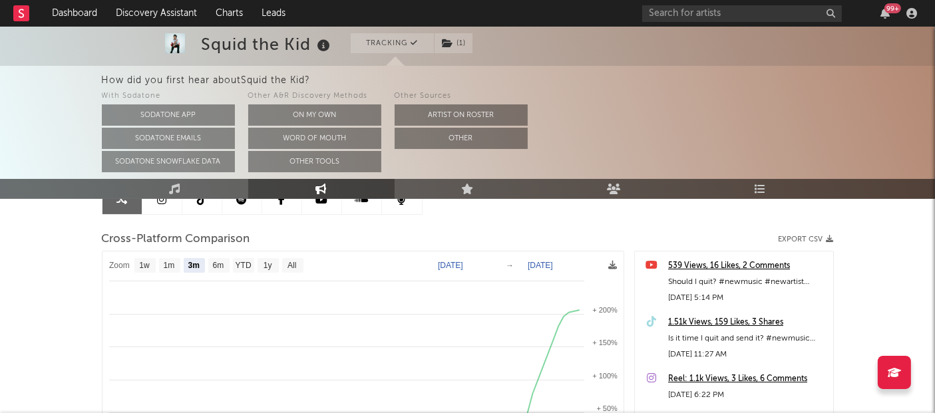
scroll to position [0, 0]
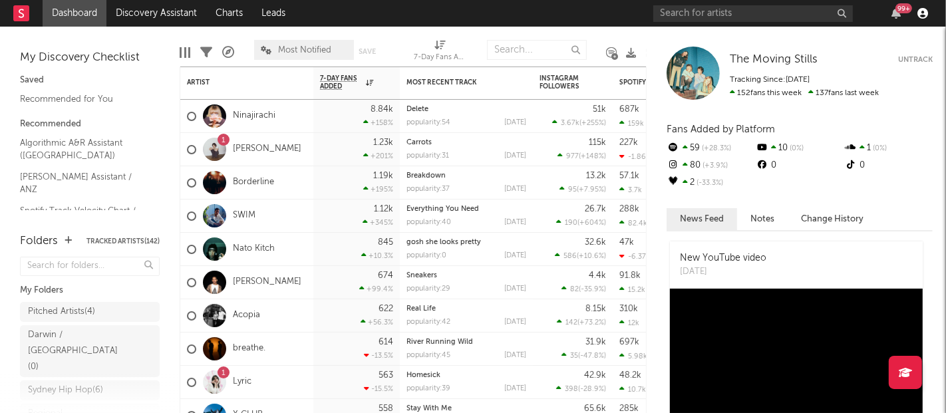
click at [927, 15] on icon "button" at bounding box center [922, 13] width 11 height 11
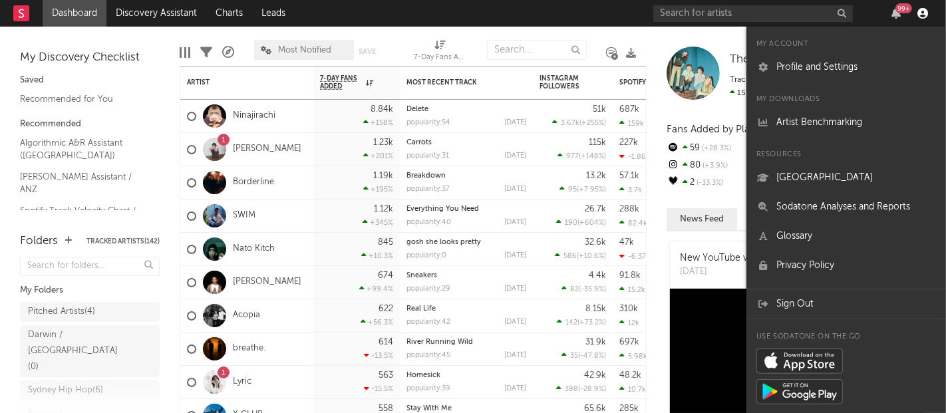
click at [927, 15] on icon "button" at bounding box center [922, 13] width 11 height 11
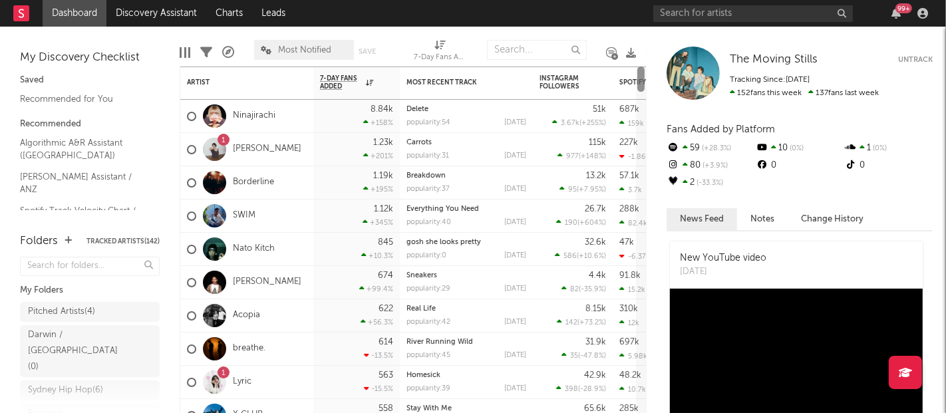
drag, startPoint x: 643, startPoint y: 388, endPoint x: 693, endPoint y: 65, distance: 327.2
click at [693, 65] on div "Bookmarks and Folders My Discovery Checklist Saved Recommended for You Recommen…" at bounding box center [473, 220] width 946 height 386
click at [212, 73] on div "Artist" at bounding box center [247, 82] width 120 height 26
click at [298, 79] on icon "button" at bounding box center [300, 82] width 7 height 7
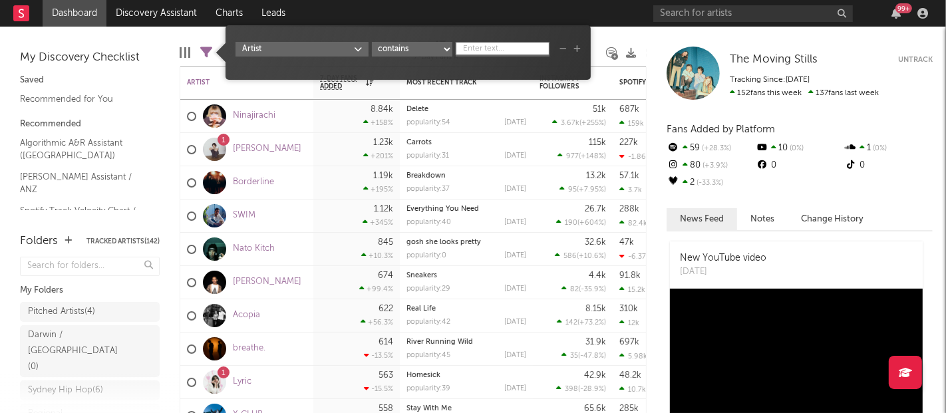
click at [343, 50] on body "Dashboard Discovery Assistant Charts Leads 99 + Notifications Settings Mark all…" at bounding box center [473, 206] width 946 height 413
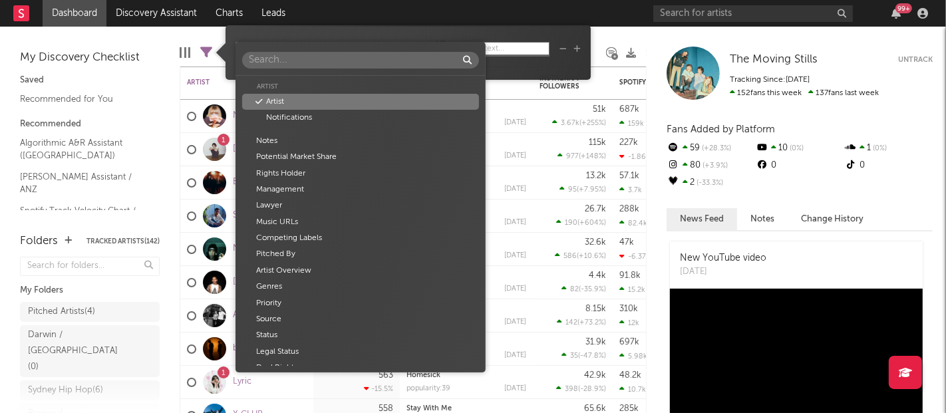
click at [329, 43] on div "Artist Artist Notifications Notes Potential Market Share Rights Holder Manageme…" at bounding box center [360, 207] width 250 height 331
click at [176, 69] on div "Artist Artist Notifications Notes Potential Market Share Rights Holder Manageme…" at bounding box center [473, 206] width 946 height 413
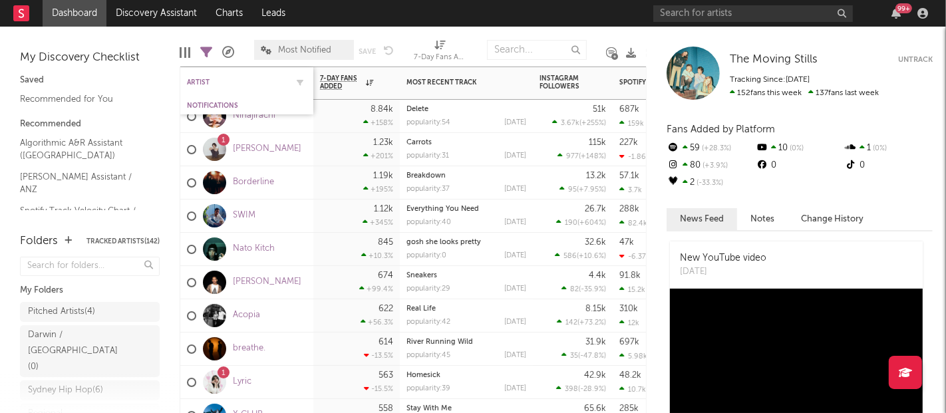
click at [200, 90] on div "Artist" at bounding box center [247, 82] width 120 height 26
click at [283, 81] on div "Artist" at bounding box center [237, 82] width 100 height 8
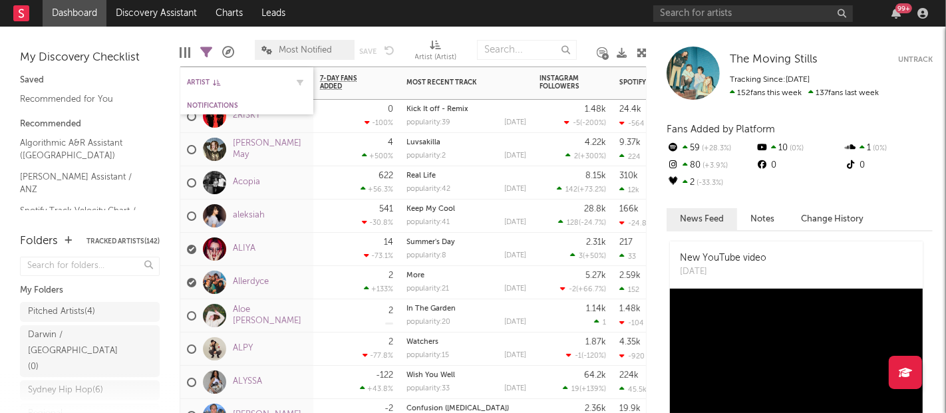
click at [269, 88] on div "Artist" at bounding box center [247, 82] width 120 height 26
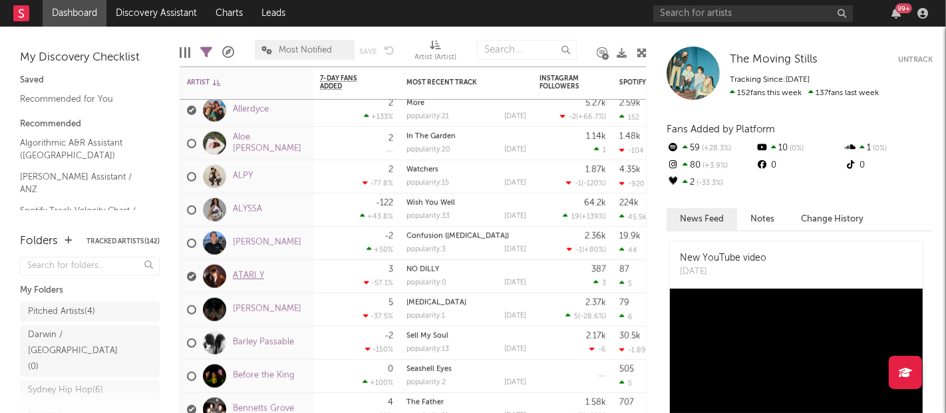
click at [254, 279] on link "ATARI Y" at bounding box center [248, 276] width 31 height 11
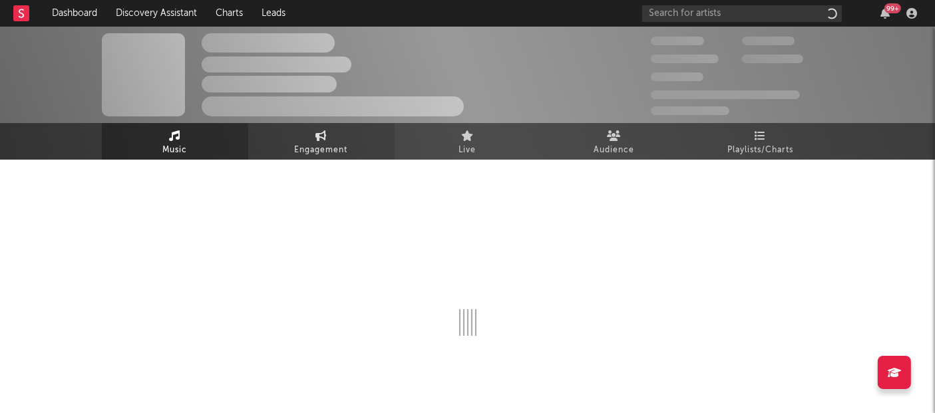
click at [316, 152] on span "Engagement" at bounding box center [321, 150] width 53 height 16
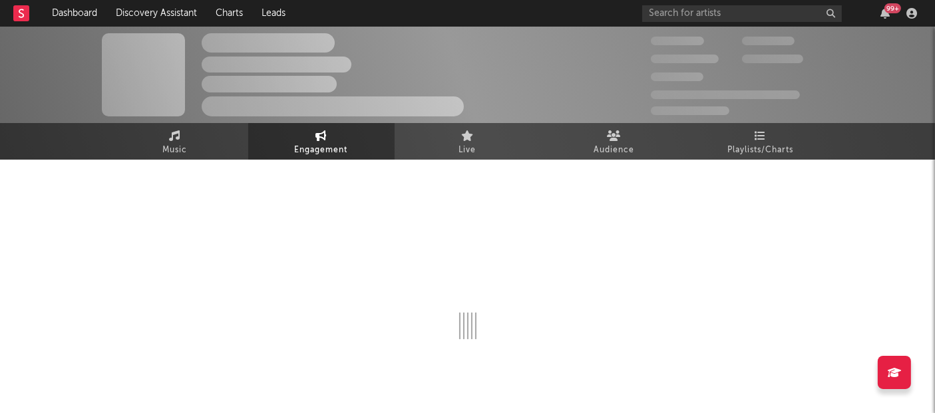
select select "1w"
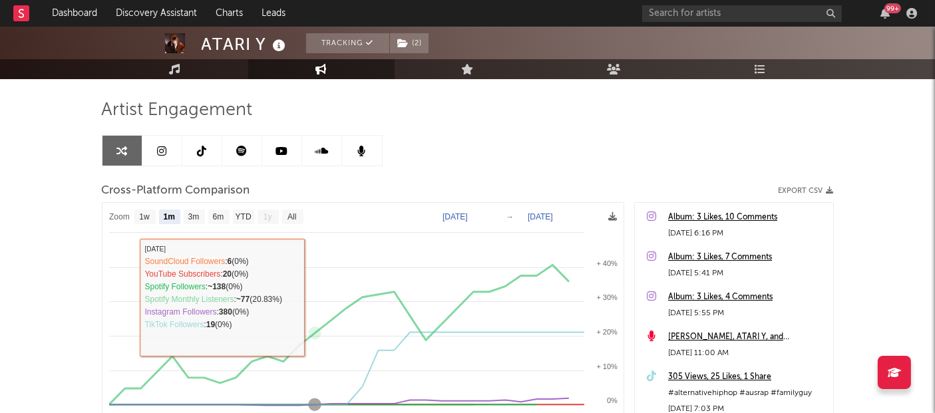
scroll to position [74, 0]
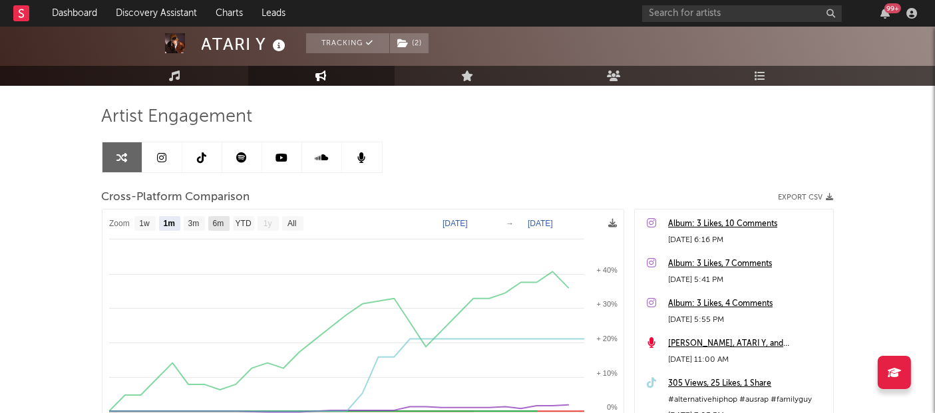
click at [226, 221] on rect at bounding box center [218, 223] width 21 height 15
select select "6m"
type input "[DATE]"
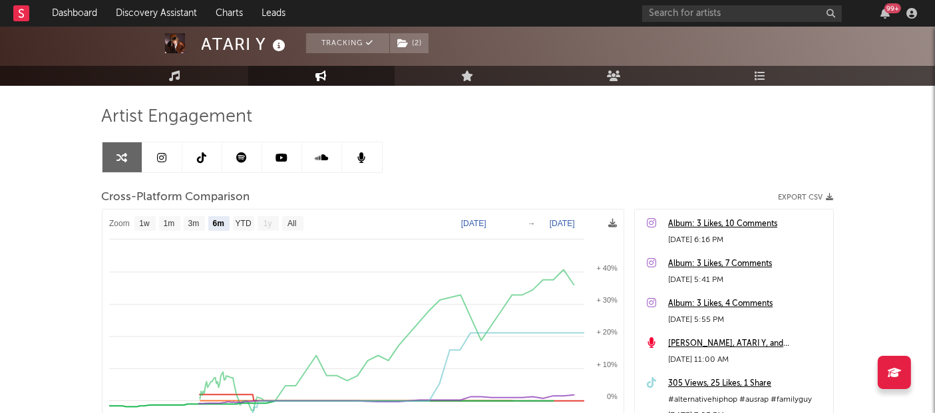
select select "6m"
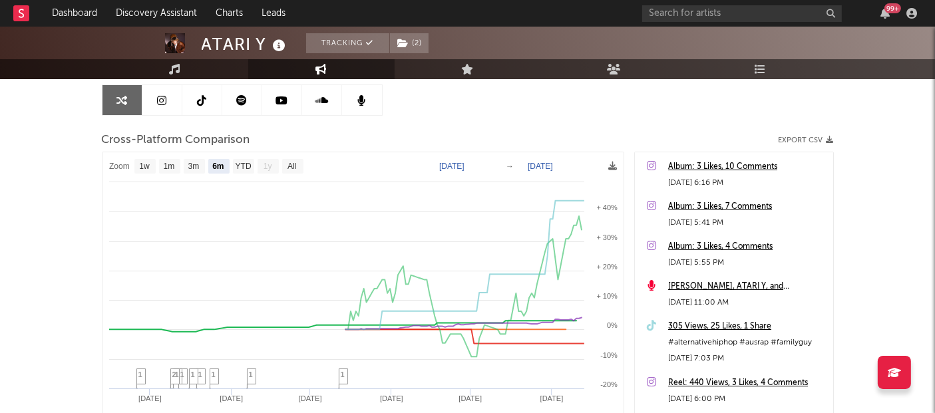
scroll to position [123, 0]
